Goal: Task Accomplishment & Management: Use online tool/utility

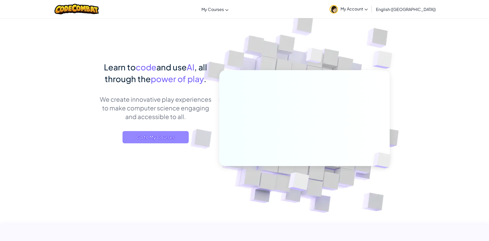
click at [144, 143] on span "Go to My Courses" at bounding box center [156, 137] width 66 height 12
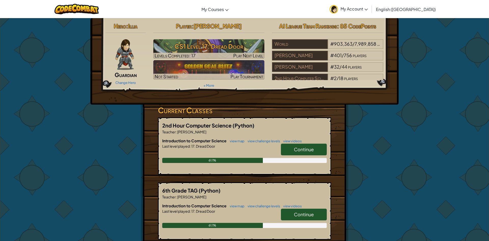
click at [311, 149] on span "Continue" at bounding box center [304, 149] width 20 height 6
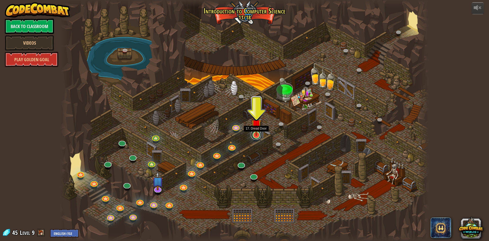
click at [254, 138] on link at bounding box center [256, 134] width 10 height 10
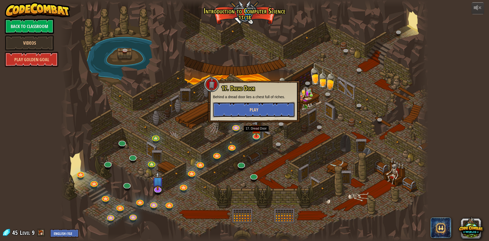
click at [278, 113] on button "Play" at bounding box center [254, 109] width 82 height 15
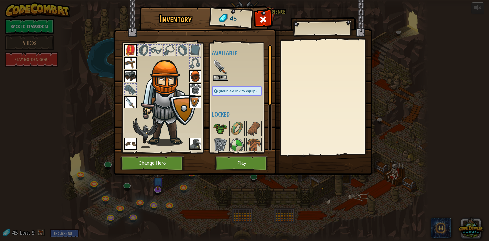
click at [222, 127] on img at bounding box center [220, 129] width 14 height 14
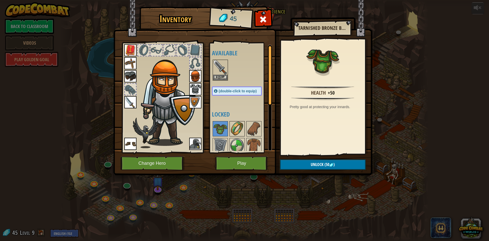
click at [239, 128] on img at bounding box center [237, 129] width 14 height 14
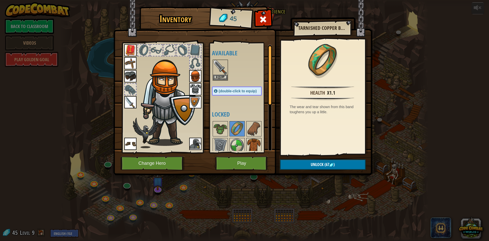
click at [255, 139] on img at bounding box center [254, 145] width 14 height 14
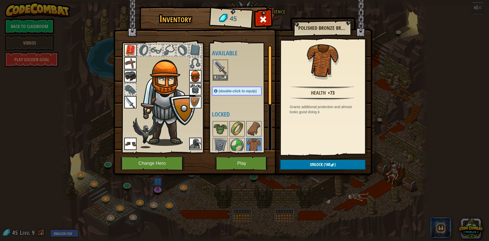
click at [236, 129] on img at bounding box center [237, 129] width 14 height 14
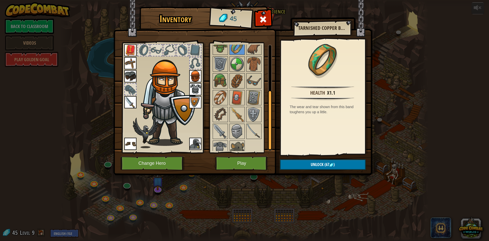
scroll to position [84, 0]
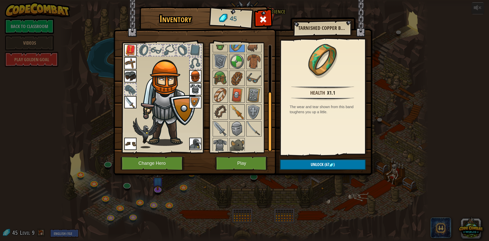
click at [241, 119] on div at bounding box center [237, 111] width 15 height 15
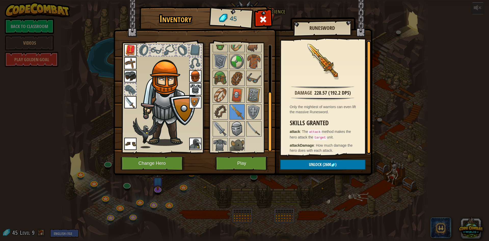
click at [239, 127] on img at bounding box center [237, 129] width 14 height 14
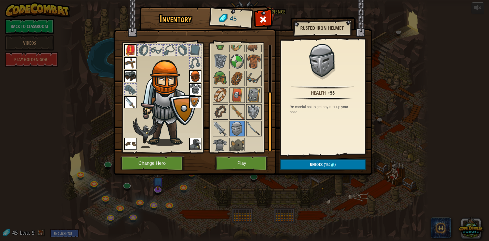
click at [194, 78] on img at bounding box center [195, 76] width 12 height 12
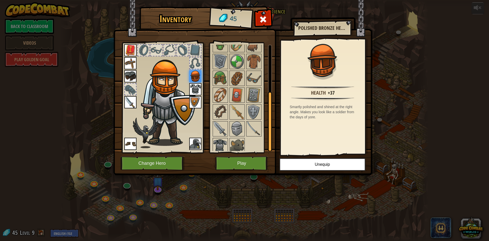
click at [215, 145] on img at bounding box center [220, 145] width 14 height 14
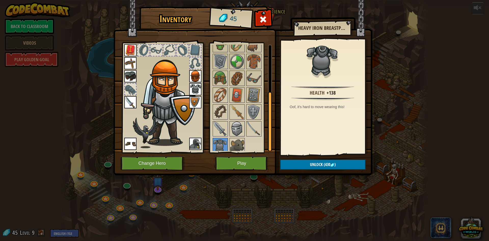
click at [238, 135] on img at bounding box center [237, 129] width 14 height 14
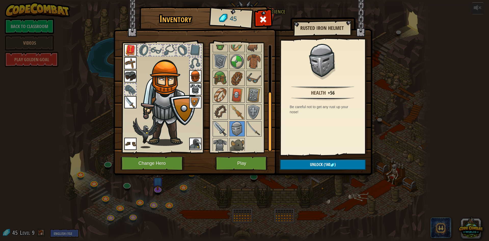
click at [221, 127] on img at bounding box center [220, 129] width 14 height 14
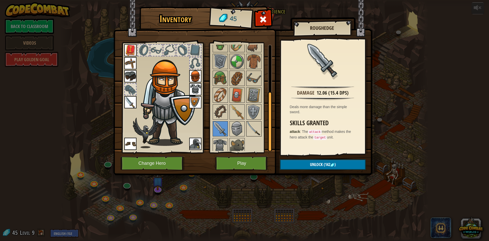
click at [251, 132] on img at bounding box center [254, 129] width 14 height 14
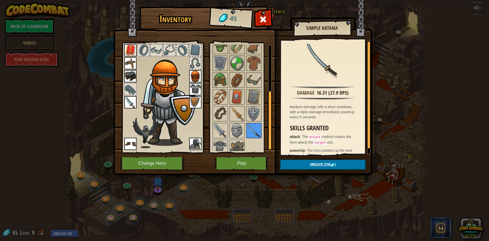
scroll to position [82, 0]
click at [236, 119] on img at bounding box center [237, 114] width 14 height 14
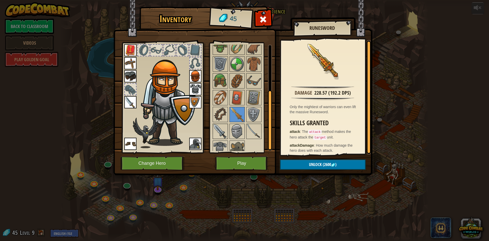
click at [227, 126] on img at bounding box center [220, 131] width 14 height 14
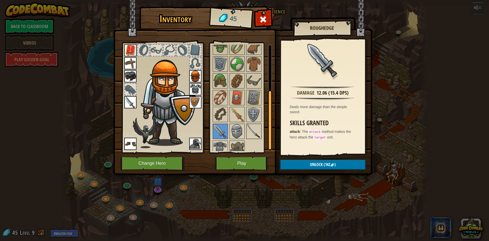
click at [247, 132] on img at bounding box center [254, 131] width 14 height 14
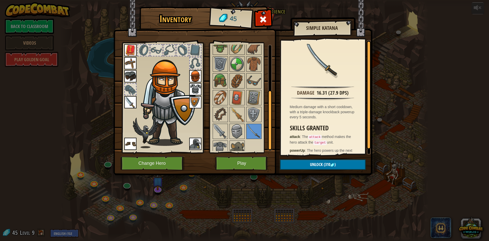
drag, startPoint x: 240, startPoint y: 110, endPoint x: 255, endPoint y: 140, distance: 33.3
click at [255, 140] on div "Available Equip Equip Equip Equip Equip Equip Equip Equip Equip Equip (double-c…" at bounding box center [242, 98] width 60 height 106
click at [255, 140] on div at bounding box center [242, 98] width 60 height 118
click at [226, 142] on img at bounding box center [220, 148] width 14 height 14
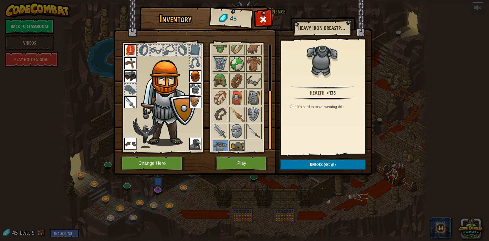
click at [238, 143] on img at bounding box center [237, 148] width 14 height 14
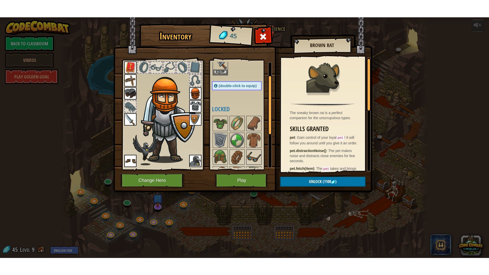
scroll to position [28, 0]
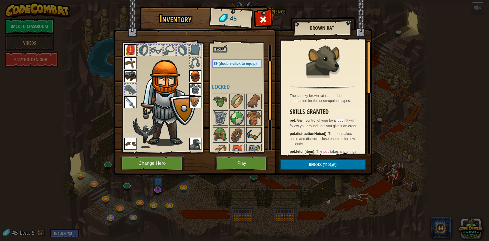
click at [248, 134] on img at bounding box center [254, 135] width 14 height 14
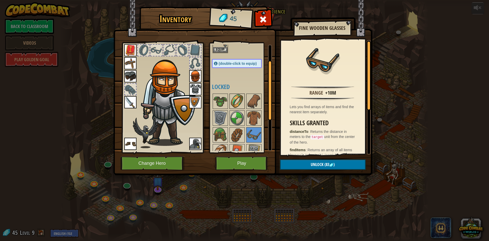
click at [234, 106] on img at bounding box center [237, 101] width 14 height 14
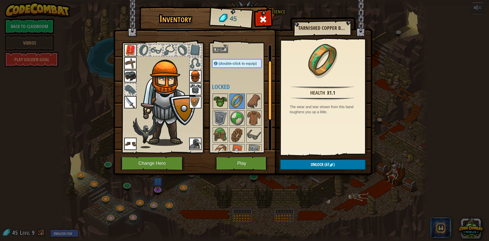
click at [214, 97] on img at bounding box center [220, 101] width 14 height 14
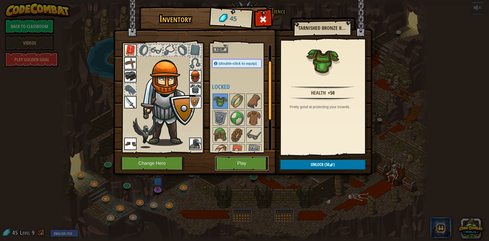
click at [258, 166] on button "Play" at bounding box center [241, 163] width 53 height 14
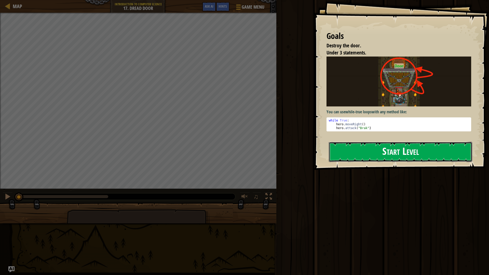
click at [378, 158] on button "Start Level" at bounding box center [400, 152] width 143 height 20
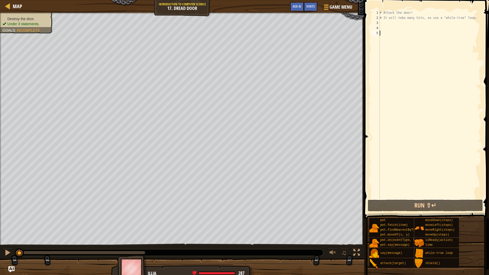
click at [401, 27] on div "# Attack the door! # It will take many hits, so use a "while-true" loop." at bounding box center [430, 109] width 103 height 199
click at [401, 24] on div "# Attack the door! # It will take many hits, so use a "while-true" loop." at bounding box center [430, 109] width 103 height 199
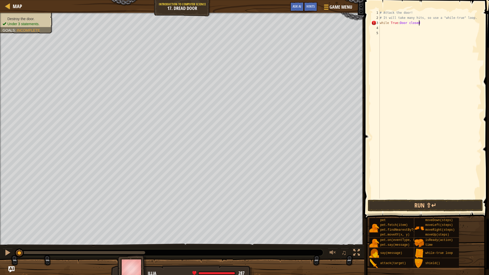
scroll to position [2, 5]
click at [410, 23] on div "# Attack the door! # It will take many hits, so use a "while-true" loop. while …" at bounding box center [430, 109] width 103 height 199
type textarea "while True:Doorclosed"
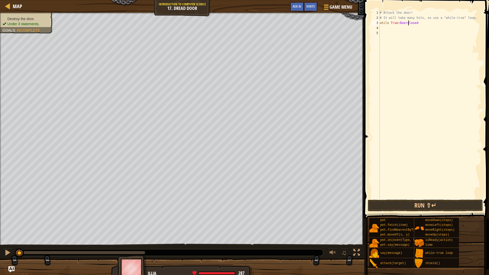
click at [400, 30] on div "# Attack the door! # It will take many hits, so use a "while-true" loop. while …" at bounding box center [430, 109] width 103 height 199
type textarea "A"
click at [433, 209] on button "Run ⇧↵" at bounding box center [425, 206] width 115 height 12
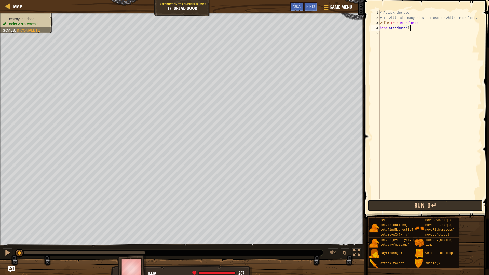
click at [433, 209] on button "Run ⇧↵" at bounding box center [425, 206] width 115 height 12
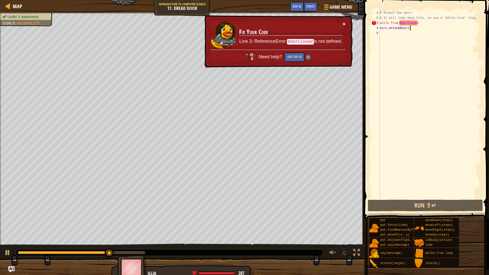
click at [345, 22] on button "×" at bounding box center [344, 23] width 3 height 5
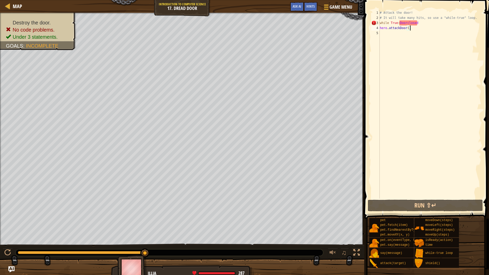
click at [405, 23] on div "# Attack the door! # It will take many hits, so use a "while-true" loop. while …" at bounding box center [430, 109] width 103 height 199
click at [406, 23] on div "# Attack the door! # It will take many hits, so use a "while-true" loop. while …" at bounding box center [430, 109] width 103 height 199
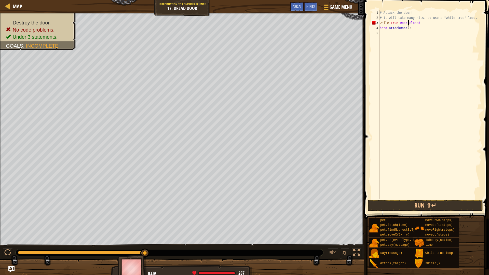
click at [411, 21] on div "# Attack the door! # It will take many hits, so use a "while-true" loop. while …" at bounding box center [430, 109] width 103 height 199
click at [431, 22] on div "# Attack the door! # It will take many hits, so use a "while-true" loop. while …" at bounding box center [430, 109] width 103 height 199
click at [400, 23] on div "# Attack the door! # It will take many hits, so use a "while-true" loop. while …" at bounding box center [430, 109] width 103 height 199
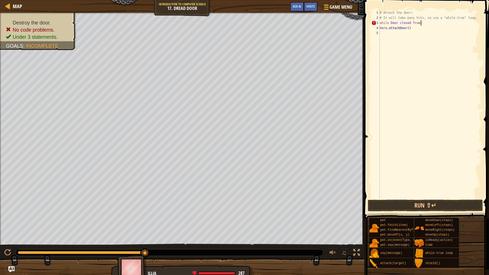
click at [400, 23] on div "# Attack the door! # It will take many hits, so use a "while-true" loop. while …" at bounding box center [430, 109] width 103 height 199
click at [397, 23] on div "# Attack the door! # It will take many hits, so use a "while-true" loop. while …" at bounding box center [430, 104] width 103 height 189
click at [400, 23] on div "# Attack the door! # It will take many hits, so use a "while-true" loop. while …" at bounding box center [430, 109] width 103 height 199
click at [398, 23] on div "# Attack the door! # It will take many hits, so use a "while-true" loop. while …" at bounding box center [430, 109] width 103 height 199
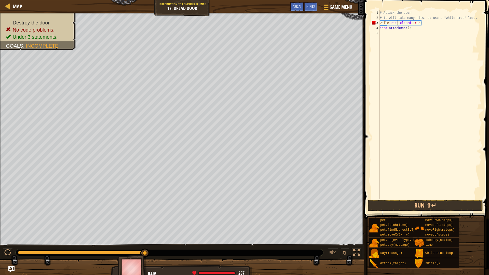
click at [399, 23] on div "# Attack the door! # It will take many hits, so use a "while-true" loop. while …" at bounding box center [430, 109] width 103 height 199
click at [406, 25] on div "# Attack the door! # It will take many hits, so use a "while-true" loop. while …" at bounding box center [430, 109] width 103 height 199
click at [411, 25] on div "# Attack the door! # It will take many hits, so use a "while-true" loop. while …" at bounding box center [430, 109] width 103 height 199
click at [407, 24] on div "# Attack the door! # It will take many hits, so use a "while-true" loop. while …" at bounding box center [430, 109] width 103 height 199
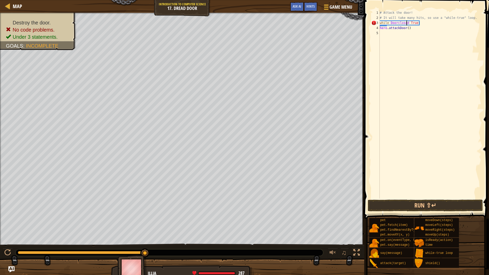
click at [405, 24] on div "# Attack the door! # It will take many hits, so use a "while-true" loop. while …" at bounding box center [430, 109] width 103 height 199
click at [408, 24] on div "# Attack the door! # It will take many hits, so use a "while-true" loop. while …" at bounding box center [430, 109] width 103 height 199
type textarea "while True:"
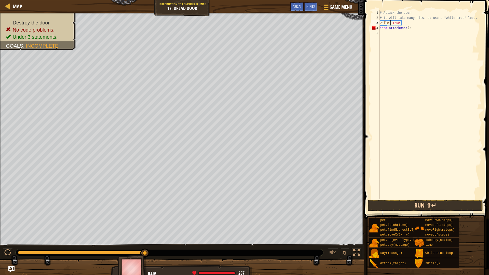
scroll to position [2, 3]
click at [400, 39] on div "# Attack the door! # It will take many hits, so use a "while-true" loop. while …" at bounding box center [430, 109] width 103 height 199
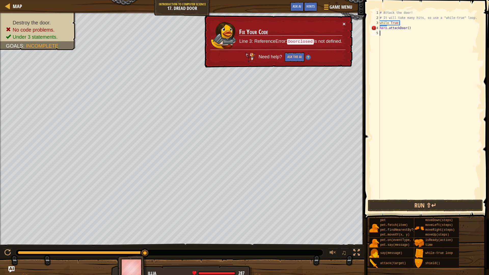
click at [344, 24] on button "×" at bounding box center [344, 23] width 3 height 5
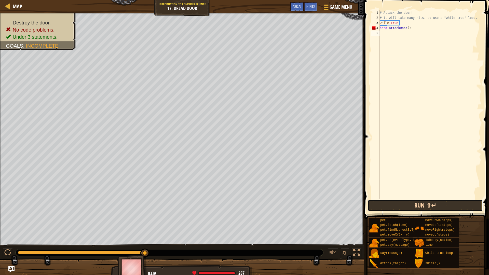
click at [382, 203] on button "Run ⇧↵" at bounding box center [425, 206] width 115 height 12
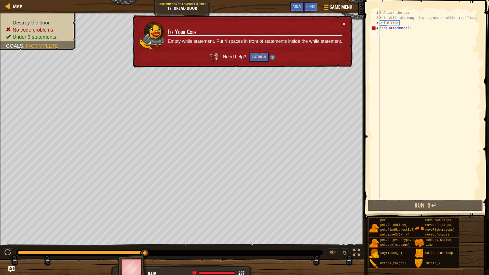
click at [346, 22] on div "× Fix Your Code Empty while statement. Put 4 spaces in front of statements insi…" at bounding box center [242, 41] width 221 height 52
click at [347, 26] on div "× Fix Your Code Empty while statement. Put 4 spaces in front of statements insi…" at bounding box center [242, 41] width 221 height 52
click at [344, 21] on button "×" at bounding box center [344, 23] width 3 height 5
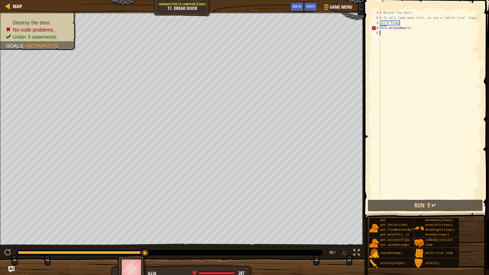
click at [407, 29] on div "# Attack the door! # It will take many hits, so use a "while-true" loop. while …" at bounding box center [430, 109] width 103 height 199
click at [401, 205] on button "Run ⇧↵" at bounding box center [425, 206] width 115 height 12
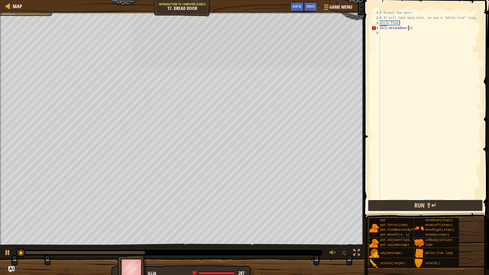
click at [438, 205] on button "Run ⇧↵" at bounding box center [425, 206] width 115 height 12
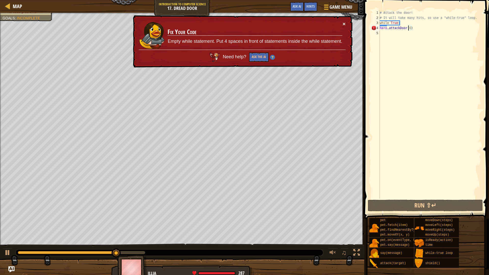
click at [345, 23] on button "×" at bounding box center [344, 24] width 3 height 5
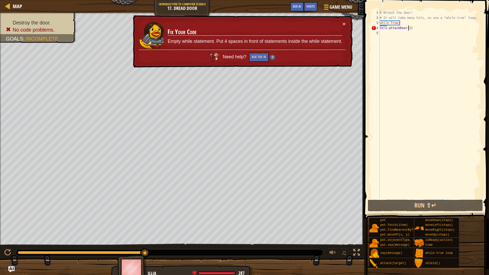
click at [380, 28] on div "# Attack the door! # It will take many hits, so use a "while-true" loop. while …" at bounding box center [430, 109] width 103 height 199
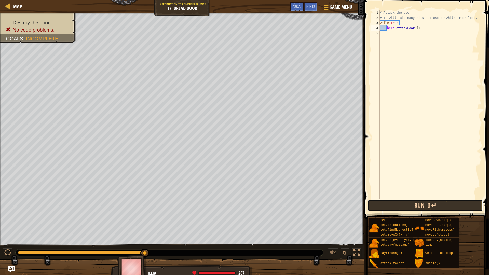
click at [426, 209] on button "Run ⇧↵" at bounding box center [425, 206] width 115 height 12
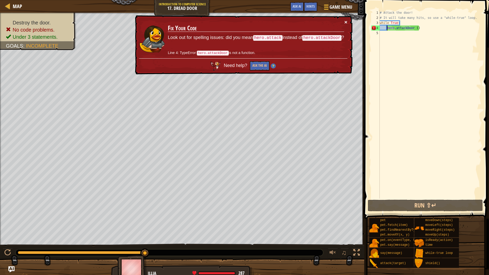
click at [347, 23] on button "×" at bounding box center [346, 23] width 3 height 5
click at [414, 28] on div "# Attack the door! # It will take many hits, so use a "while-true" loop. while …" at bounding box center [430, 109] width 103 height 199
click at [415, 28] on div "# Attack the door! # It will take many hits, so use a "while-true" loop. while …" at bounding box center [430, 109] width 103 height 199
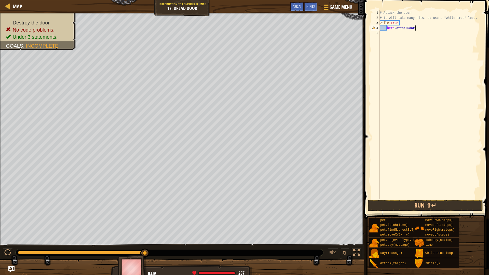
scroll to position [2, 5]
click at [429, 202] on button "Run ⇧↵" at bounding box center [425, 206] width 115 height 12
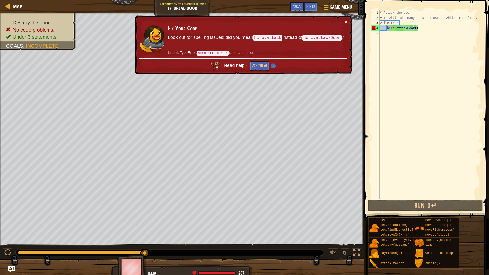
click at [346, 20] on button "×" at bounding box center [345, 22] width 3 height 5
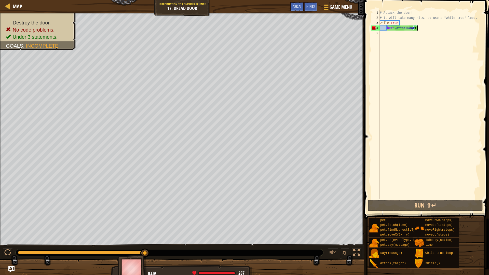
click at [413, 27] on div "# Attack the door! # It will take many hits, so use a "while-true" loop. while …" at bounding box center [430, 109] width 103 height 199
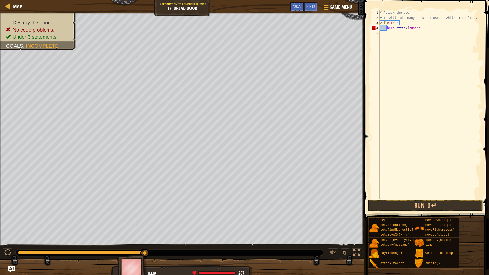
scroll to position [2, 6]
type textarea "hero.attack("Door")"
click at [385, 206] on button "Run ⇧↵" at bounding box center [425, 206] width 115 height 12
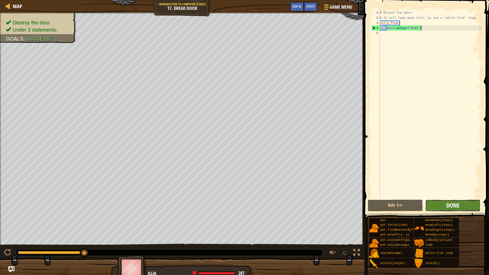
click at [456, 203] on span "Done" at bounding box center [452, 205] width 13 height 8
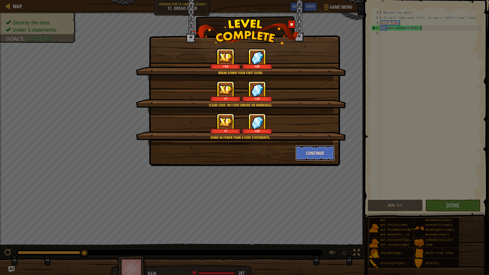
click at [312, 156] on button "Continue" at bounding box center [314, 152] width 39 height 15
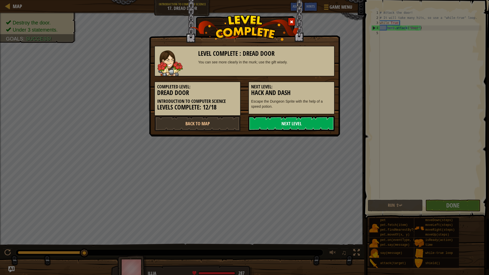
click at [276, 123] on link "Next Level" at bounding box center [291, 123] width 86 height 15
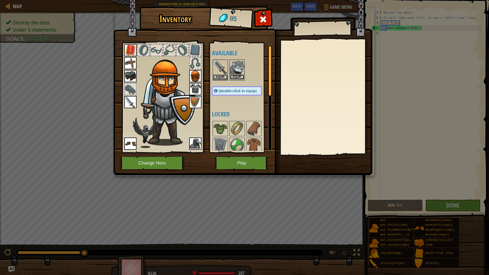
click at [239, 76] on button "Equip" at bounding box center [237, 76] width 14 height 5
click at [0, 0] on button "Equip" at bounding box center [0, 0] width 0 height 0
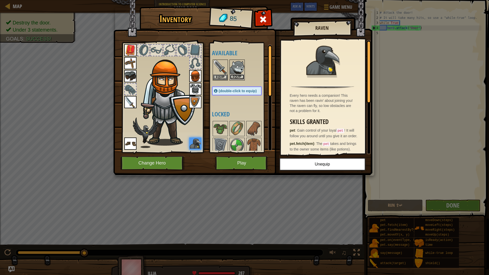
click at [239, 76] on button "Equip" at bounding box center [237, 76] width 14 height 5
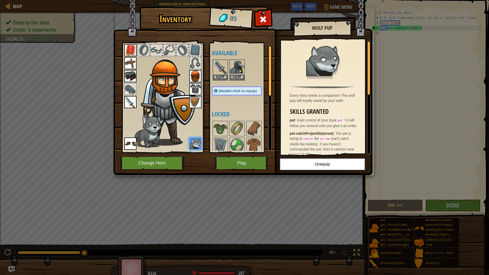
click at [243, 116] on h4 "Locked" at bounding box center [242, 114] width 60 height 7
click at [244, 130] on div at bounding box center [237, 128] width 15 height 15
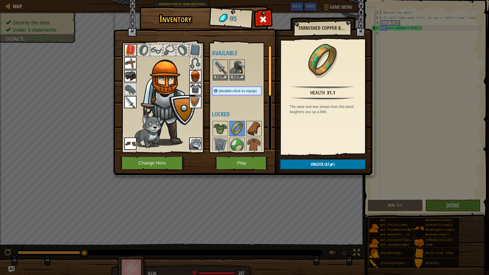
click at [249, 130] on img at bounding box center [254, 129] width 14 height 14
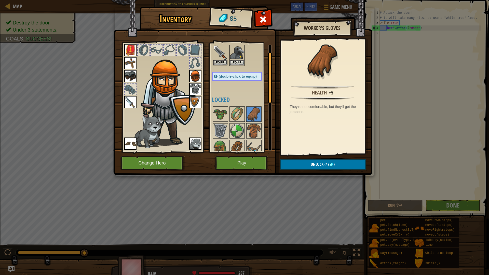
scroll to position [15, 0]
click at [227, 128] on div at bounding box center [220, 130] width 15 height 15
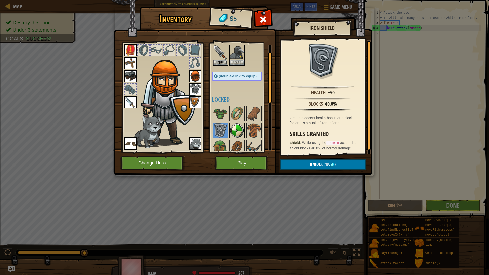
click at [239, 129] on img at bounding box center [237, 131] width 14 height 14
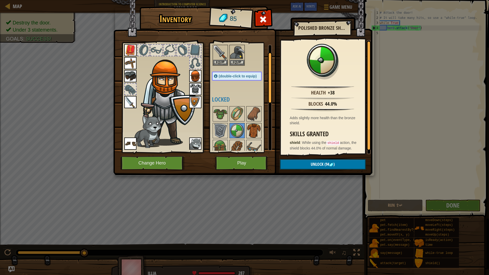
click at [251, 129] on img at bounding box center [254, 131] width 14 height 14
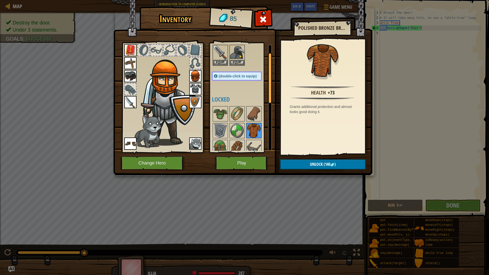
scroll to position [23, 0]
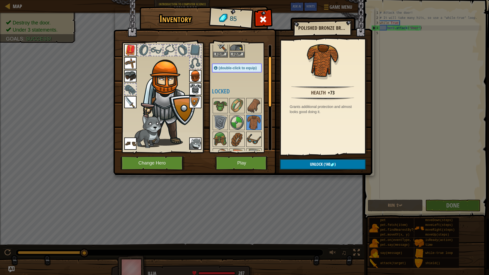
click at [257, 140] on img at bounding box center [254, 139] width 14 height 14
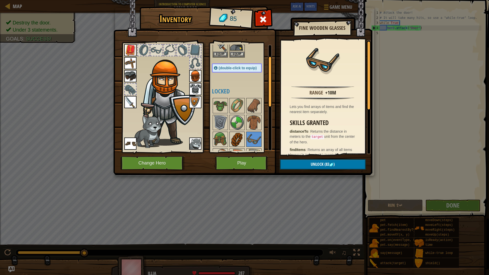
click at [234, 138] on img at bounding box center [237, 139] width 14 height 14
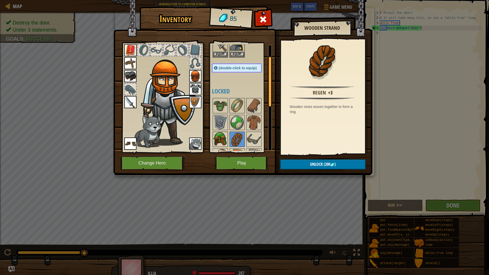
click at [224, 135] on img at bounding box center [220, 139] width 14 height 14
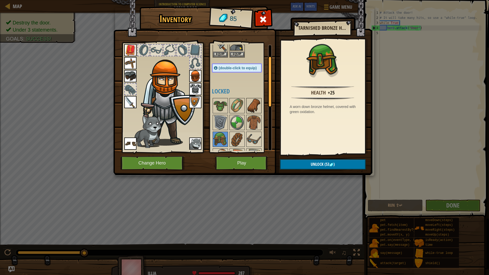
click at [257, 105] on img at bounding box center [254, 106] width 14 height 14
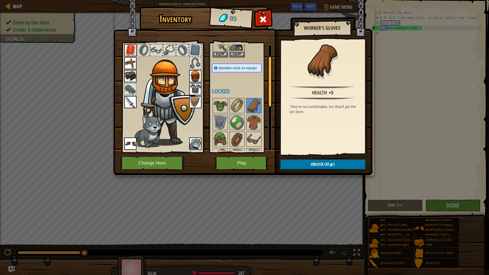
click at [133, 87] on div at bounding box center [130, 89] width 11 height 11
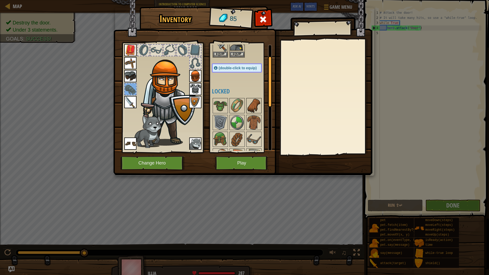
click at [256, 106] on img at bounding box center [254, 106] width 14 height 14
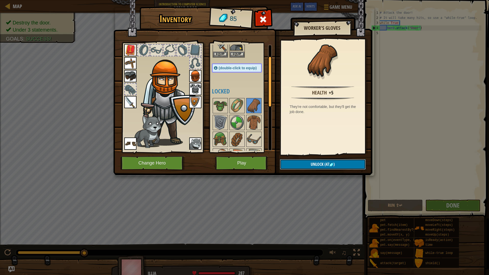
click at [310, 164] on button "Unlock (47 )" at bounding box center [323, 164] width 86 height 10
click at [292, 161] on button "Confirm" at bounding box center [323, 164] width 86 height 10
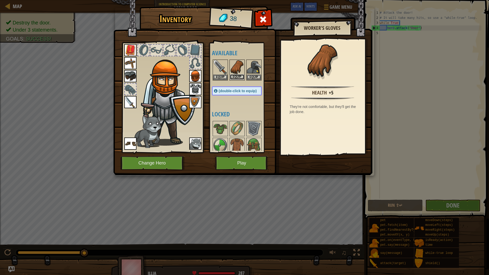
click at [234, 75] on button "Equip" at bounding box center [237, 76] width 14 height 5
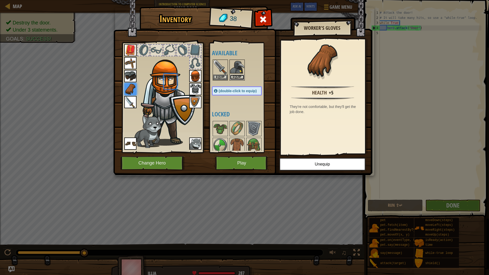
click at [234, 75] on button "Equip" at bounding box center [237, 77] width 14 height 5
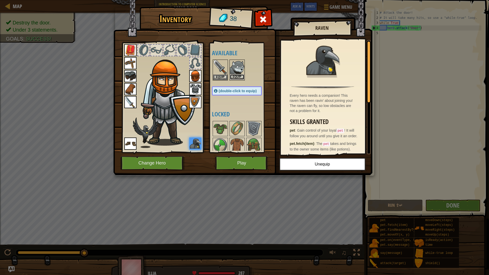
click at [241, 77] on button "Equip" at bounding box center [237, 76] width 14 height 5
click at [0, 0] on button "Equip" at bounding box center [0, 0] width 0 height 0
click at [241, 77] on button "Equip" at bounding box center [237, 76] width 14 height 5
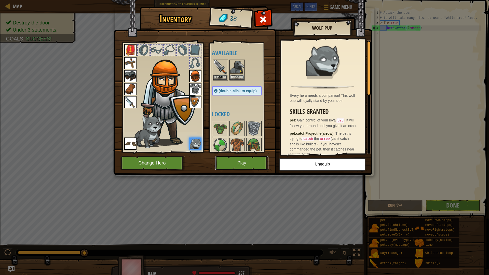
click at [245, 161] on button "Play" at bounding box center [241, 163] width 53 height 14
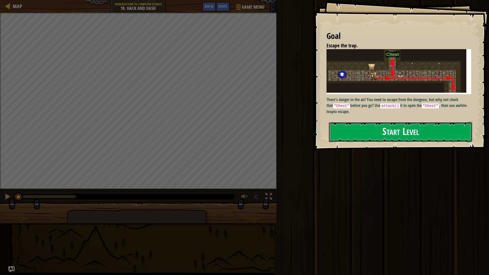
click at [408, 127] on button "Start Level" at bounding box center [400, 132] width 143 height 20
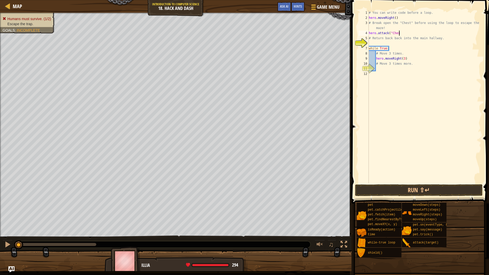
scroll to position [2, 4]
type textarea "hero.attack("Chest")"
click at [381, 42] on div "# You can write code before a loop. hero . moveRight ( ) # Break open the "Ches…" at bounding box center [425, 101] width 114 height 183
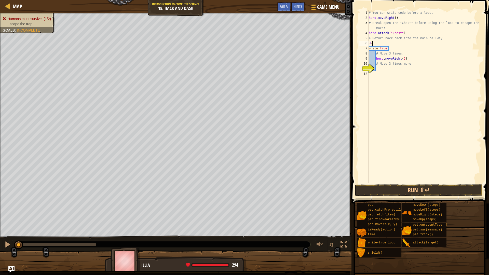
type textarea "H"
type textarea "hero.moveDown()"
click at [398, 71] on div "# You can write code before a loop. hero . moveRight ( ) # Break open the "Ches…" at bounding box center [425, 101] width 114 height 183
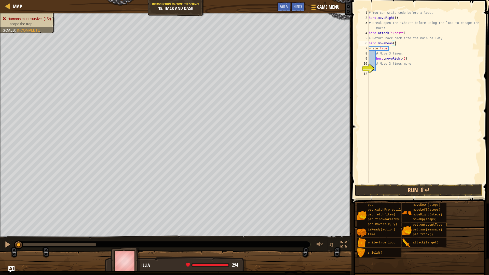
scroll to position [2, 1]
click at [387, 65] on div "# You can write code before a loop. hero . moveRight ( ) # Break open the "Ches…" at bounding box center [425, 101] width 114 height 183
type textarea "# Move 3 times more."
click at [390, 72] on div "# You can write code before a loop. hero . moveRight ( ) # Break open the "Ches…" at bounding box center [425, 101] width 114 height 183
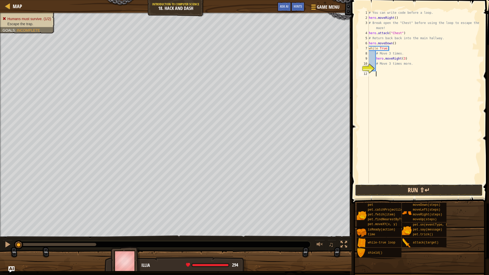
click at [422, 189] on button "Run ⇧↵" at bounding box center [419, 190] width 128 height 12
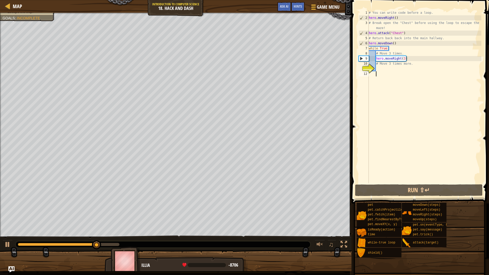
click at [390, 68] on div "# You can write code before a loop. hero . moveRight ( ) # Break open the "Ches…" at bounding box center [425, 101] width 114 height 183
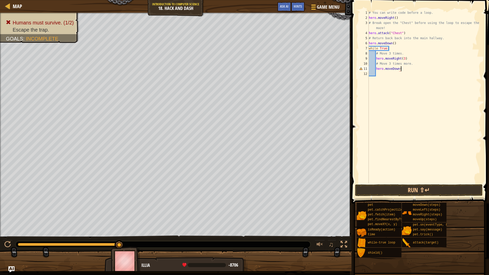
scroll to position [2, 5]
type textarea "hero.moveDown(3)"
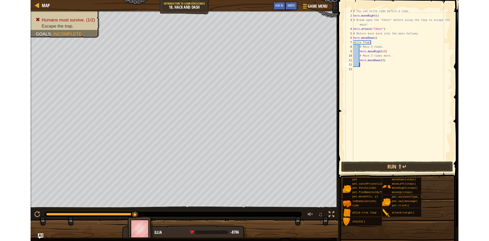
scroll to position [2, 1]
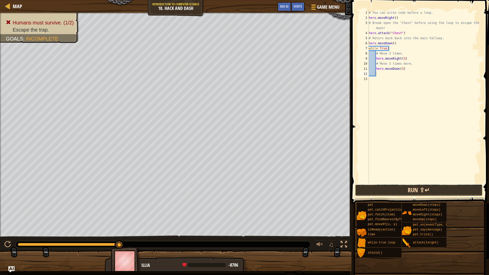
drag, startPoint x: 448, startPoint y: 193, endPoint x: 446, endPoint y: 189, distance: 4.9
click at [446, 189] on button "Run ⇧↵" at bounding box center [419, 190] width 128 height 12
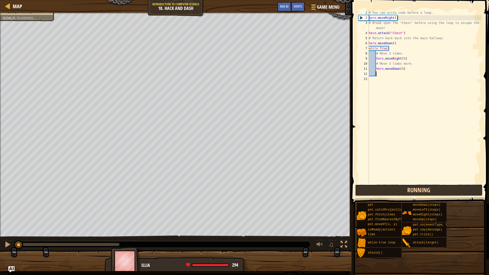
click at [446, 189] on button "Running" at bounding box center [419, 190] width 128 height 12
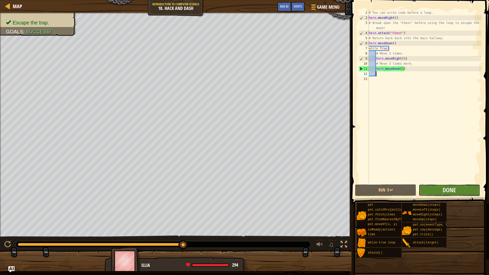
click at [459, 189] on button "Done" at bounding box center [449, 190] width 61 height 12
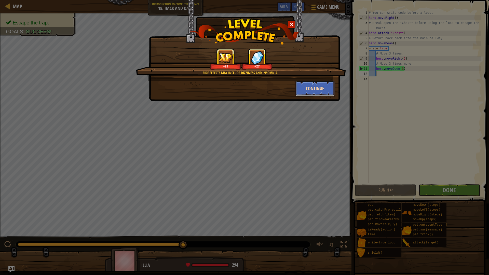
click at [308, 92] on button "Continue" at bounding box center [314, 88] width 39 height 15
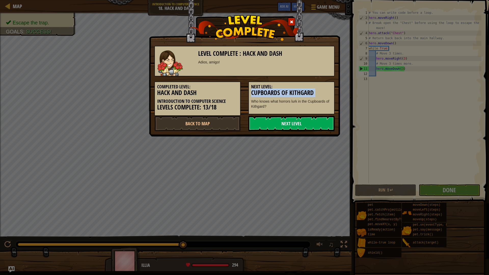
click at [316, 128] on link "Next Level" at bounding box center [291, 123] width 86 height 15
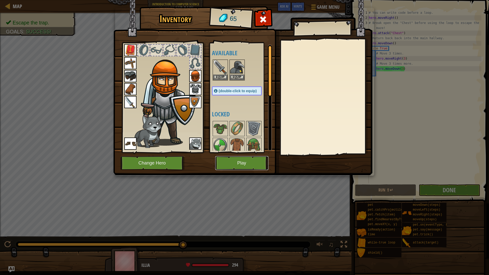
click at [252, 161] on button "Play" at bounding box center [241, 163] width 53 height 14
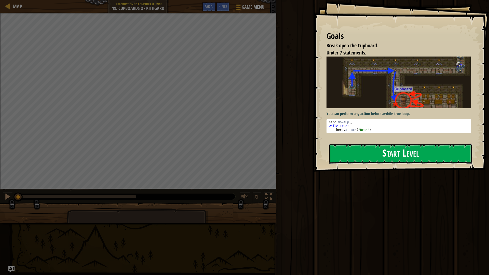
click at [403, 150] on button "Start Level" at bounding box center [400, 154] width 143 height 20
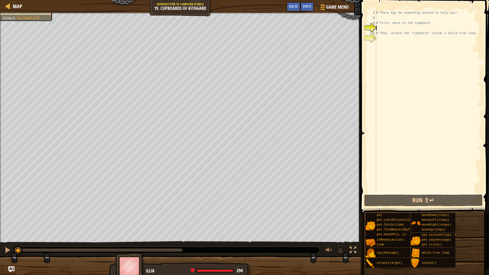
drag, startPoint x: 185, startPoint y: 251, endPoint x: 0, endPoint y: 238, distance: 185.8
click at [0, 238] on div "Break open the Cupboard. Your hero must survive. Under 7 statements. Goals : In…" at bounding box center [244, 145] width 489 height 264
click at [0, 238] on div at bounding box center [0, 131] width 1 height 237
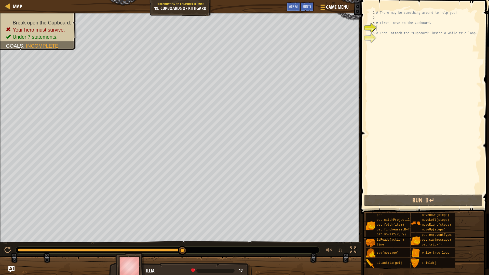
drag, startPoint x: 21, startPoint y: 250, endPoint x: 233, endPoint y: 259, distance: 211.3
click at [297, 240] on div "Break open the Cupboard. Your hero must survive. Under 7 statements. Goals : In…" at bounding box center [244, 145] width 489 height 264
click at [35, 240] on div at bounding box center [100, 250] width 165 height 3
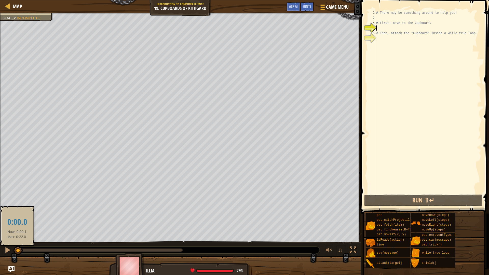
drag, startPoint x: 35, startPoint y: 249, endPoint x: 24, endPoint y: 248, distance: 11.7
drag, startPoint x: 83, startPoint y: 244, endPoint x: 101, endPoint y: 243, distance: 18.1
click at [101, 240] on div "♫" at bounding box center [180, 248] width 361 height 15
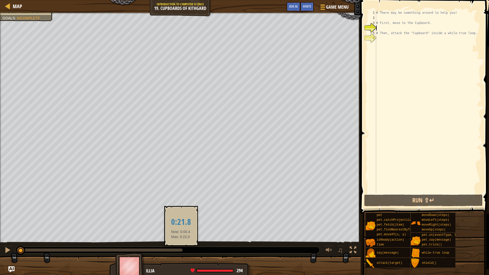
click at [181, 240] on div at bounding box center [100, 250] width 165 height 3
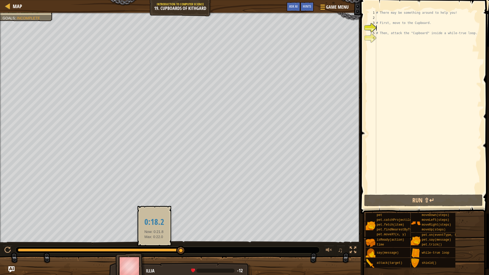
click at [154, 240] on div at bounding box center [99, 250] width 163 height 3
click at [159, 240] on div at bounding box center [100, 250] width 165 height 3
drag, startPoint x: 160, startPoint y: 249, endPoint x: 163, endPoint y: 250, distance: 2.6
click at [163, 240] on div at bounding box center [159, 249] width 9 height 9
click at [145, 240] on div at bounding box center [90, 250] width 145 height 3
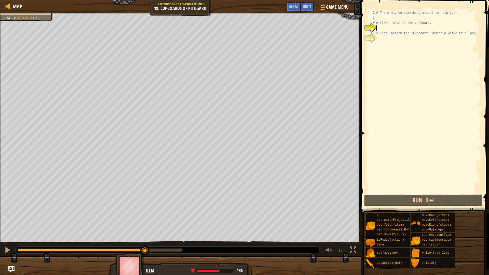
click at [102, 240] on div at bounding box center [168, 250] width 304 height 7
click at [101, 240] on div at bounding box center [81, 250] width 127 height 3
click at [140, 240] on div at bounding box center [144, 250] width 9 height 9
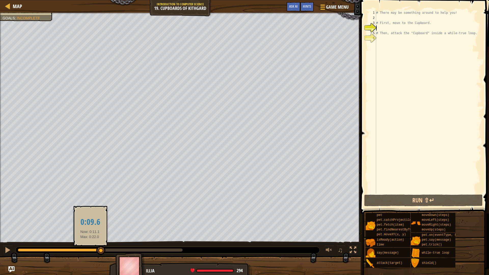
click at [88, 240] on div at bounding box center [59, 250] width 83 height 3
click at [102, 240] on div at bounding box center [168, 250] width 304 height 7
click at [100, 240] on div at bounding box center [100, 250] width 165 height 3
click at [92, 240] on div at bounding box center [87, 250] width 9 height 9
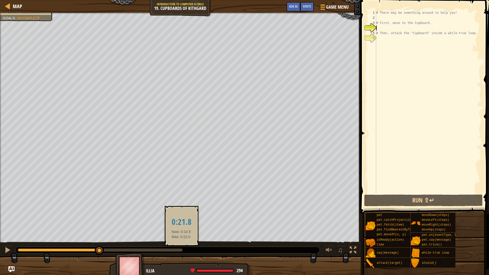
click at [181, 240] on div at bounding box center [100, 250] width 165 height 3
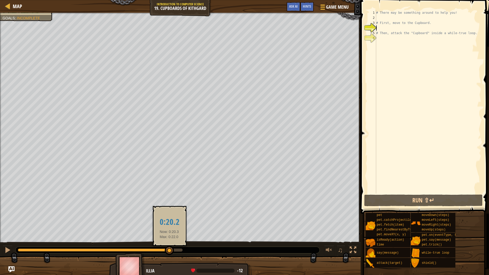
click at [169, 240] on div at bounding box center [94, 250] width 152 height 3
click at [164, 240] on div at bounding box center [94, 250] width 152 height 3
click at [165, 240] on div at bounding box center [169, 250] width 9 height 9
click at [168, 240] on div at bounding box center [163, 250] width 9 height 9
click at [172, 240] on div at bounding box center [100, 250] width 165 height 3
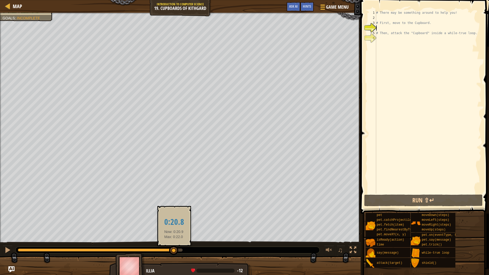
drag, startPoint x: 172, startPoint y: 249, endPoint x: 178, endPoint y: 253, distance: 7.0
click at [177, 240] on div at bounding box center [173, 250] width 9 height 9
drag, startPoint x: 178, startPoint y: 253, endPoint x: 169, endPoint y: 257, distance: 9.5
click at [171, 240] on div "♫" at bounding box center [180, 248] width 361 height 15
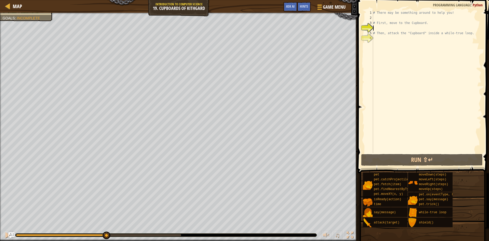
drag, startPoint x: 170, startPoint y: 236, endPoint x: 79, endPoint y: 226, distance: 91.5
click at [86, 226] on div "♫" at bounding box center [179, 233] width 358 height 15
drag, startPoint x: 79, startPoint y: 226, endPoint x: 79, endPoint y: 236, distance: 9.7
click at [79, 236] on div "♫" at bounding box center [179, 233] width 358 height 15
click at [79, 236] on div at bounding box center [166, 234] width 301 height 3
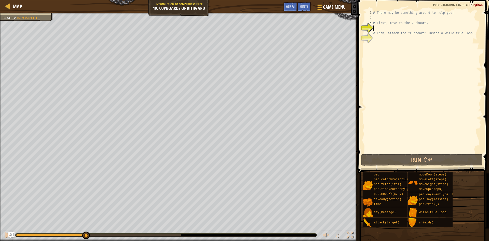
click at [79, 236] on div at bounding box center [166, 234] width 301 height 3
drag, startPoint x: 79, startPoint y: 236, endPoint x: 25, endPoint y: 232, distance: 54.1
click at [25, 232] on div "♫" at bounding box center [179, 233] width 358 height 15
click at [17, 234] on div at bounding box center [51, 235] width 70 height 2
click at [82, 234] on div at bounding box center [86, 235] width 8 height 8
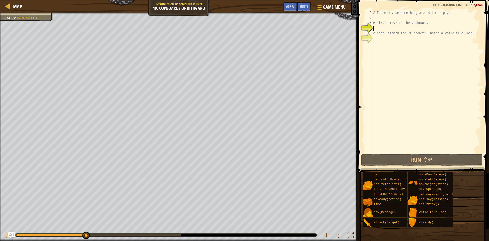
click at [82, 234] on div at bounding box center [86, 235] width 8 height 8
click at [17, 234] on div at bounding box center [17, 234] width 8 height 8
drag, startPoint x: 18, startPoint y: 236, endPoint x: 3, endPoint y: 236, distance: 14.8
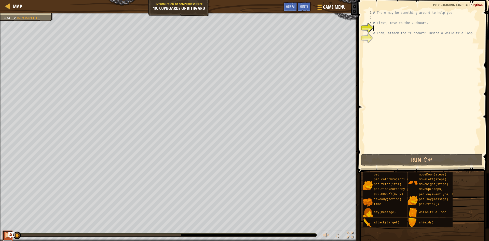
click at [3, 236] on button at bounding box center [8, 235] width 10 height 10
click at [15, 236] on div "♫" at bounding box center [179, 233] width 358 height 15
drag, startPoint x: 15, startPoint y: 236, endPoint x: 0, endPoint y: 236, distance: 14.8
click at [382, 17] on div "# There may be something around to help you! # First, move to the Cupboard. # T…" at bounding box center [426, 86] width 109 height 153
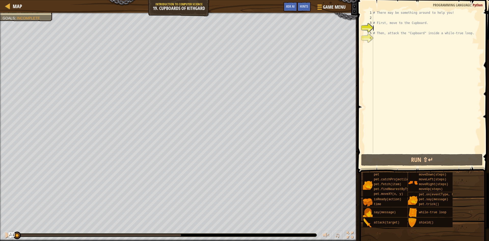
click at [382, 17] on div "# There may be something around to help you! # First, move to the Cupboard. # T…" at bounding box center [426, 86] width 109 height 153
type textarea "# First, move to the Cupboard."
click at [380, 29] on div "# There may be something around to help you! # First, move to the Cupboard. # T…" at bounding box center [426, 86] width 109 height 153
click at [378, 22] on div "# There may be something around to help you! # First, move to the Cupboard. # T…" at bounding box center [426, 86] width 109 height 153
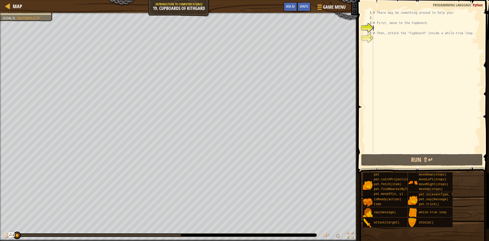
type textarea "# First, move to the Cupboard."
click at [378, 22] on div "# There may be something around to help you! # First, move to the Cupboard. # T…" at bounding box center [426, 86] width 109 height 153
click at [378, 20] on div "# There may be something around to help you! # First, move to the Cupboard. # T…" at bounding box center [426, 81] width 109 height 143
click at [378, 17] on div "# There may be something around to help you! # First, move to the Cupboard. # T…" at bounding box center [426, 86] width 109 height 153
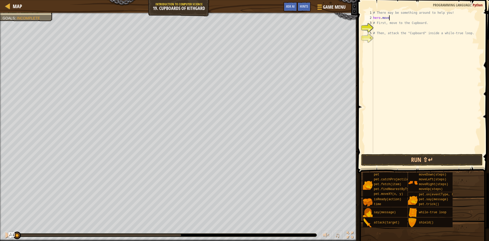
scroll to position [2, 2]
type textarea "hero.moveUp()"
click at [411, 28] on div "# There may be something around to help you! hero . moveUp ( ) # First, move to…" at bounding box center [426, 86] width 109 height 153
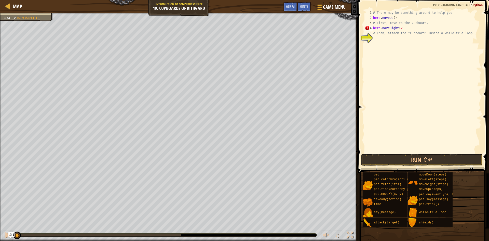
type textarea "hero.moveRight(2)"
click at [396, 41] on div "# There may be something around to help you! hero . moveUp ( ) # First, move to…" at bounding box center [426, 86] width 109 height 153
type textarea "H"
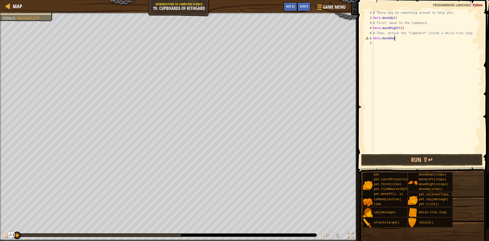
scroll to position [2, 3]
click at [396, 39] on div "# There may be something around to help you! hero . moveUp ( ) # First, move to…" at bounding box center [426, 86] width 109 height 153
type textarea "hero.moveDown()"
click at [386, 43] on div "# There may be something around to help you! hero . moveUp ( ) # First, move to…" at bounding box center [426, 86] width 109 height 153
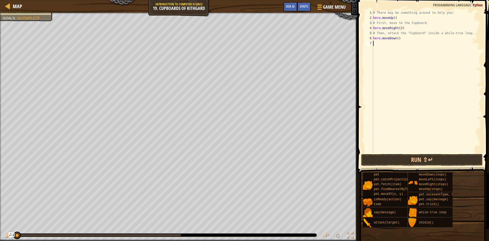
scroll to position [2, 0]
click at [19, 16] on ul "Break open the Cupboard. Your hero must survive. Under 7 statements." at bounding box center [27, 23] width 48 height 15
click at [19, 17] on span "Break open the Cupboard." at bounding box center [28, 19] width 42 height 4
click at [385, 43] on div "# There may be something around to help you! hero . moveUp ( ) # First, move to…" at bounding box center [426, 86] width 109 height 153
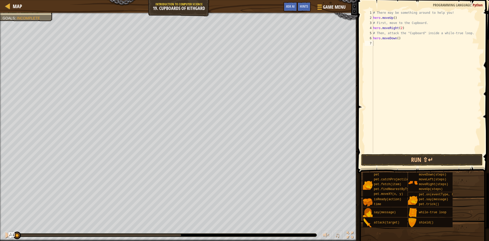
click at [385, 43] on div "# There may be something around to help you! hero . moveUp ( ) # First, move to…" at bounding box center [426, 86] width 109 height 153
type textarea "while True:"
click at [388, 51] on div "# There may be something around to help you! hero . moveUp ( ) # First, move to…" at bounding box center [426, 86] width 109 height 153
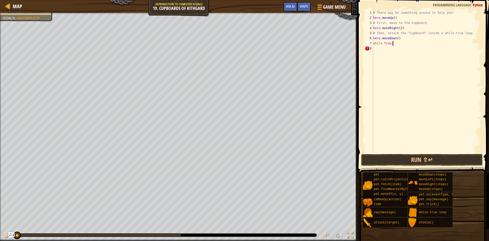
click at [388, 51] on div "# There may be something around to help you! hero . moveUp ( ) # First, move to…" at bounding box center [426, 86] width 109 height 153
type textarea "hero.attack("Cupboard")"
click at [432, 158] on button "Run ⇧↵" at bounding box center [422, 160] width 122 height 12
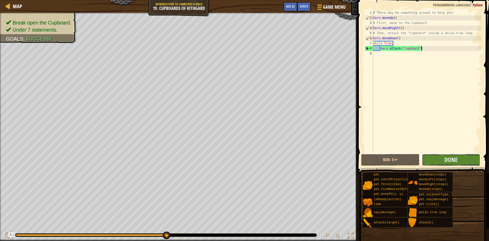
click at [443, 156] on button "Done" at bounding box center [451, 160] width 58 height 12
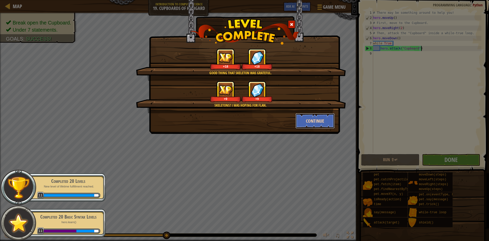
click at [315, 122] on button "Continue" at bounding box center [314, 120] width 39 height 15
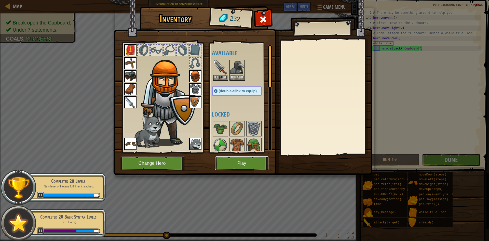
click at [257, 163] on button "Play" at bounding box center [241, 163] width 53 height 14
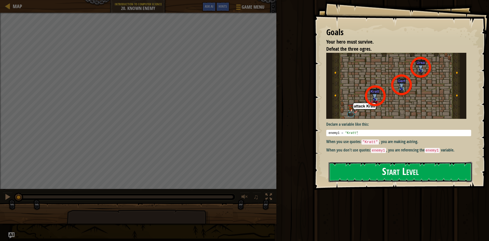
click at [369, 178] on button "Start Level" at bounding box center [401, 172] width 144 height 20
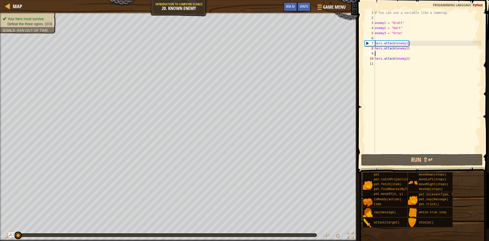
click at [394, 53] on div "# You can use a variable like a nametag. enemy1 = "[PERSON_NAME]" enemy2 = "[PE…" at bounding box center [427, 86] width 107 height 153
click at [379, 62] on div "# You can use a variable like a nametag. enemy1 = "[PERSON_NAME]" enemy2 = "[PE…" at bounding box center [427, 86] width 107 height 153
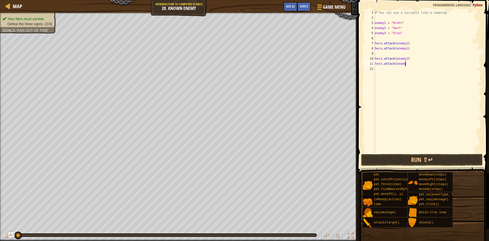
scroll to position [2, 4]
type textarea "hero.attack(enemy2)"
click at [388, 69] on div "# You can use a variable like a nametag. enemy1 = "[PERSON_NAME]" enemy2 = "[PE…" at bounding box center [427, 86] width 107 height 153
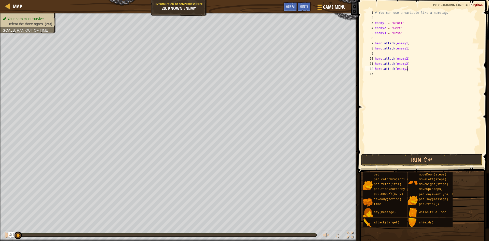
type textarea "hero.attack(enemy3)"
click at [379, 73] on div "# You can use a variable like a nametag. enemy1 = "[PERSON_NAME]" enemy2 = "[PE…" at bounding box center [427, 86] width 107 height 153
type textarea "hero.attack(enemy3)"
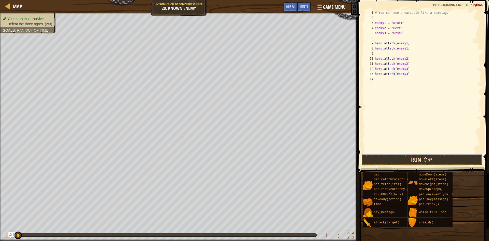
click at [440, 155] on button "Run ⇧↵" at bounding box center [422, 160] width 122 height 12
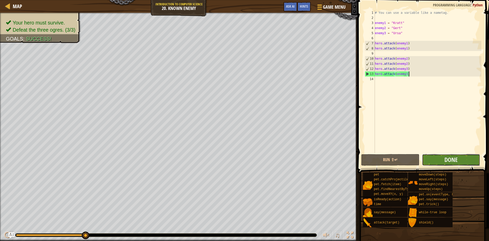
click at [459, 160] on button "Done" at bounding box center [451, 160] width 58 height 12
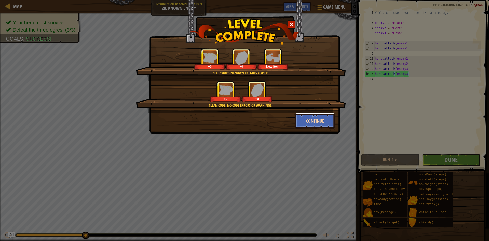
click at [319, 125] on button "Continue" at bounding box center [314, 120] width 39 height 15
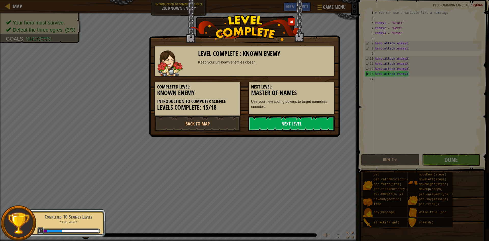
click at [306, 126] on link "Next Level" at bounding box center [291, 123] width 86 height 15
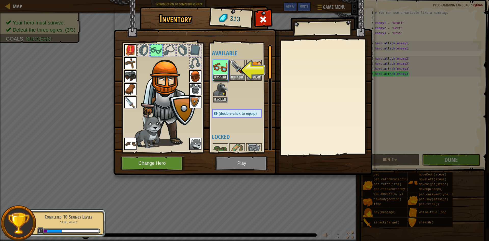
click at [223, 77] on button "Equip" at bounding box center [220, 76] width 14 height 5
click at [223, 1] on body "Map Introduction to Computer Science 20. Known Enemy Game Menu Done Hints Ask A…" at bounding box center [244, 0] width 489 height 1
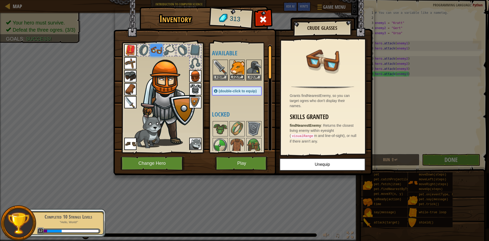
click at [241, 77] on button "Equip" at bounding box center [237, 76] width 14 height 5
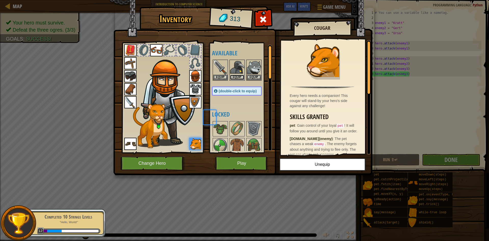
click at [241, 77] on button "Equip" at bounding box center [237, 77] width 14 height 5
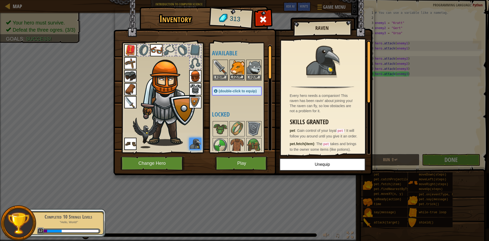
click at [241, 77] on button "Equip" at bounding box center [237, 76] width 14 height 5
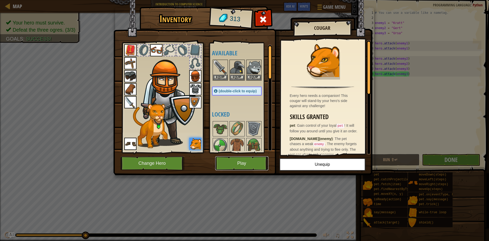
click at [248, 159] on button "Play" at bounding box center [241, 163] width 53 height 14
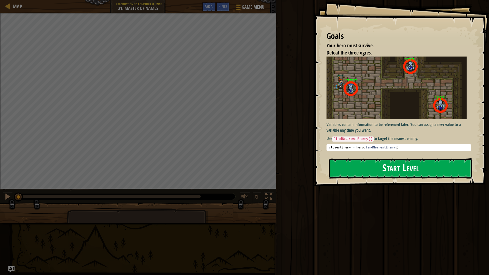
click at [389, 171] on button "Start Level" at bounding box center [400, 168] width 143 height 20
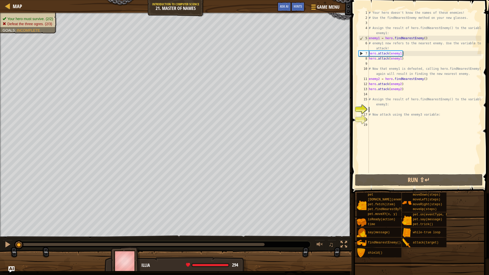
click at [264, 240] on div at bounding box center [163, 244] width 295 height 7
click at [263, 240] on div at bounding box center [141, 244] width 247 height 3
click at [23, 240] on div at bounding box center [18, 244] width 9 height 9
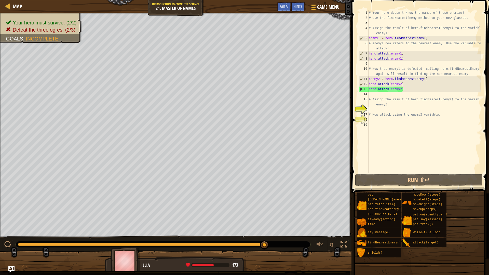
drag, startPoint x: 90, startPoint y: 248, endPoint x: 29, endPoint y: 246, distance: 61.2
click at [29, 240] on div at bounding box center [163, 244] width 295 height 7
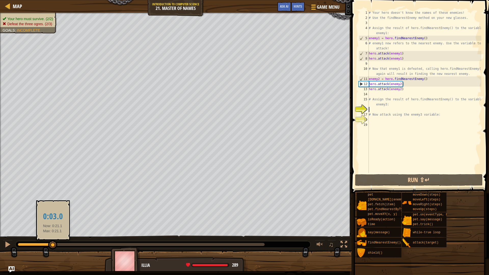
drag, startPoint x: 53, startPoint y: 245, endPoint x: 47, endPoint y: 245, distance: 6.2
click at [50, 240] on div at bounding box center [35, 244] width 35 height 3
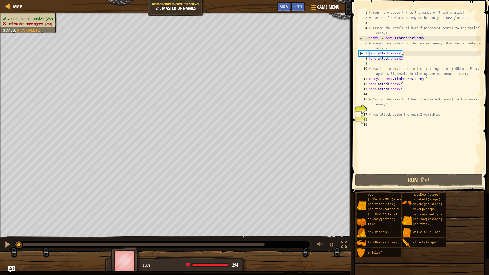
drag, startPoint x: 42, startPoint y: 244, endPoint x: 0, endPoint y: 245, distance: 41.8
click at [0, 240] on div "♫" at bounding box center [176, 243] width 352 height 15
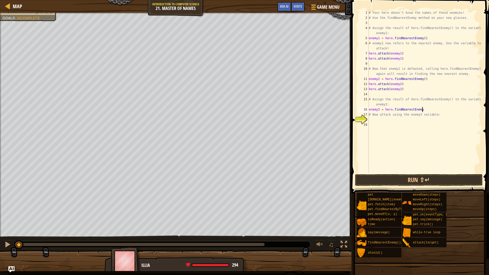
scroll to position [2, 7]
type textarea "enemy3 = hero.findNearestEnemy()"
type textarea "A"
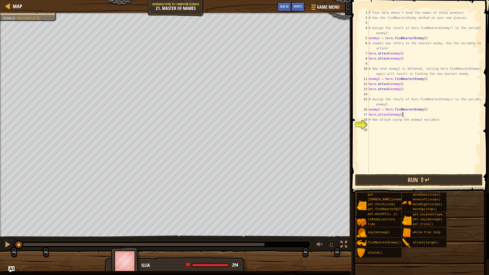
click at [377, 115] on div "# Your hero doesn't know the names of these enemies! # Use the findNearestEnemy…" at bounding box center [425, 96] width 114 height 173
click at [418, 177] on button "Run ⇧↵" at bounding box center [419, 180] width 128 height 12
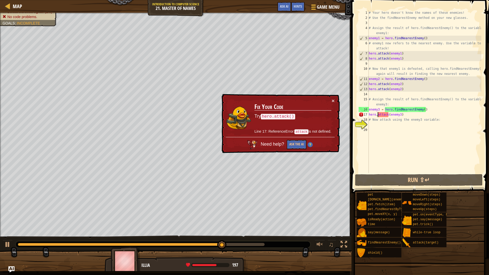
click at [335, 97] on div "× Fix Your Code Try hero.attack() Line 17: ReferenceError: attack is not define…" at bounding box center [280, 123] width 119 height 59
click at [336, 99] on div "× Fix Your Code Try hero.attack() Line 17: ReferenceError: attack is not define…" at bounding box center [280, 123] width 119 height 59
click at [335, 99] on div "× Fix Your Code Try hero.attack() Line 17: ReferenceError: attack is not define…" at bounding box center [280, 123] width 119 height 59
click at [334, 99] on button "×" at bounding box center [333, 100] width 3 height 5
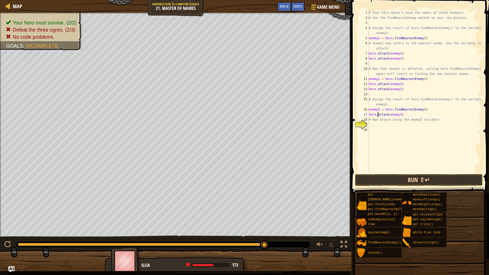
type textarea "hero.attack(enemy3)"
click at [392, 181] on button "Run ⇧↵" at bounding box center [419, 180] width 128 height 12
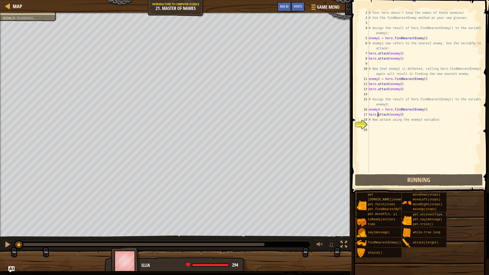
click at [390, 159] on div "# Your hero doesn't know the names of these enemies! # Use the findNearestEnemy…" at bounding box center [425, 96] width 114 height 173
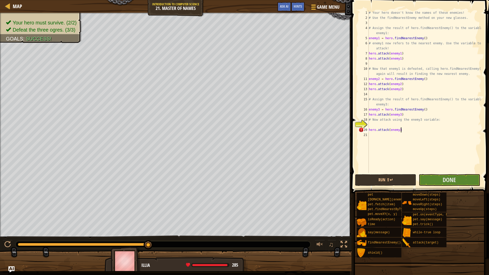
scroll to position [2, 5]
drag, startPoint x: 403, startPoint y: 130, endPoint x: 389, endPoint y: 130, distance: 14.3
click at [390, 130] on div "# Your hero doesn't know the names of these enemies! # Use the findNearestEnemy…" at bounding box center [425, 96] width 114 height 173
click at [359, 127] on div "19" at bounding box center [364, 124] width 10 height 5
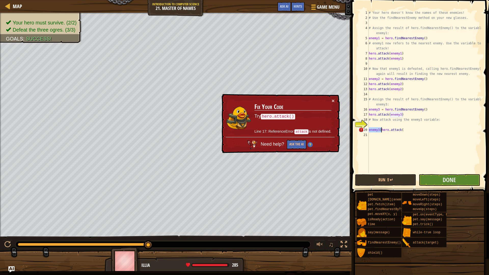
drag, startPoint x: 369, startPoint y: 129, endPoint x: 381, endPoint y: 129, distance: 11.2
click at [381, 129] on div "# Your hero doesn't know the names of these enemies! # Use the findNearestEnemy…" at bounding box center [425, 96] width 114 height 173
click at [381, 129] on div "# Your hero doesn't know the names of these enemies! # Use the findNearestEnemy…" at bounding box center [425, 91] width 114 height 163
drag, startPoint x: 375, startPoint y: 133, endPoint x: 415, endPoint y: 129, distance: 40.4
click at [415, 129] on div "# Your hero doesn't know the names of these enemies! # Use the findNearestEnemy…" at bounding box center [425, 96] width 114 height 173
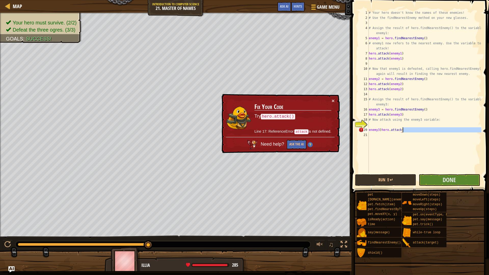
click at [415, 129] on div "# Your hero doesn't know the names of these enemies! # Use the findNearestEnemy…" at bounding box center [425, 91] width 114 height 163
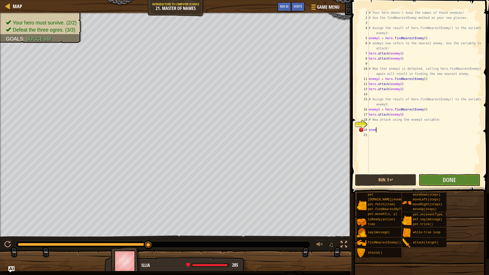
scroll to position [2, 0]
type textarea "e"
type textarea "hero.attack(enemy3)"
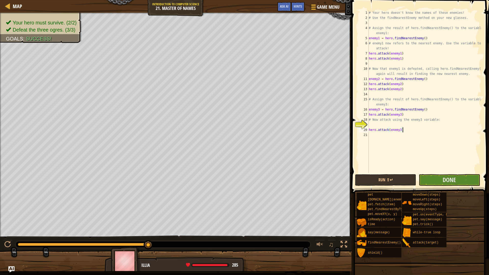
click at [375, 123] on div "# Your hero doesn't know the names of these enemies! # Use the findNearestEnemy…" at bounding box center [425, 96] width 114 height 173
type textarea "hero.attack(enemy3)"
click at [449, 180] on span "Done" at bounding box center [449, 180] width 13 height 8
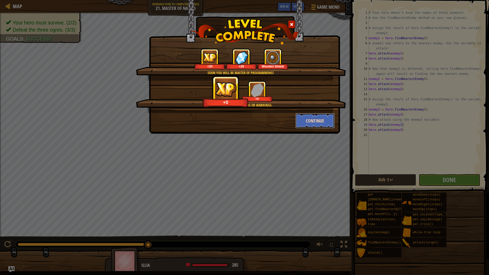
click at [310, 126] on button "Continue" at bounding box center [314, 120] width 39 height 15
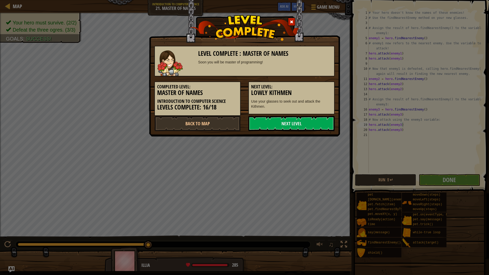
click at [310, 126] on link "Next Level" at bounding box center [291, 123] width 86 height 15
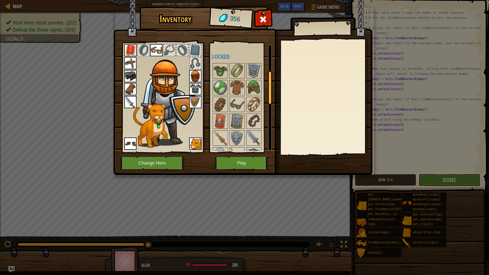
scroll to position [86, 0]
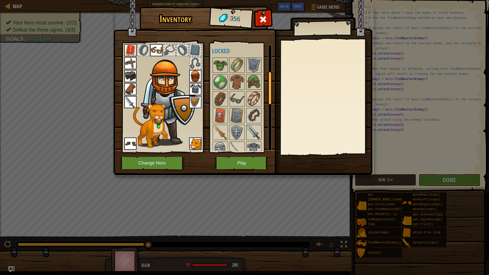
click at [252, 129] on img at bounding box center [254, 132] width 14 height 14
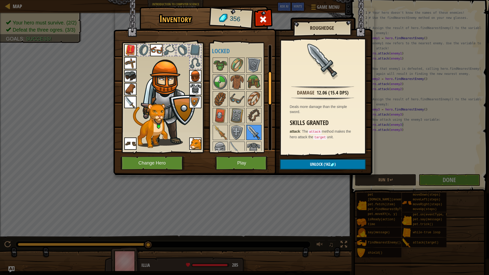
scroll to position [88, 0]
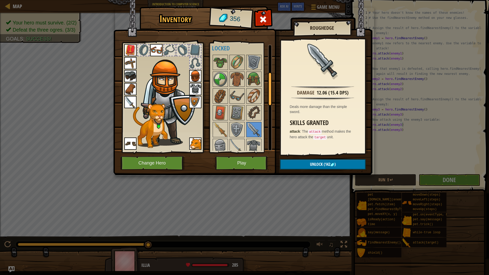
click at [132, 104] on img at bounding box center [130, 102] width 12 height 12
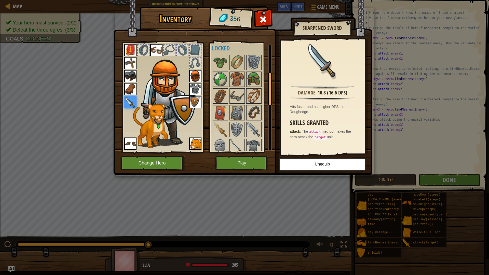
click at [242, 146] on img at bounding box center [237, 146] width 14 height 14
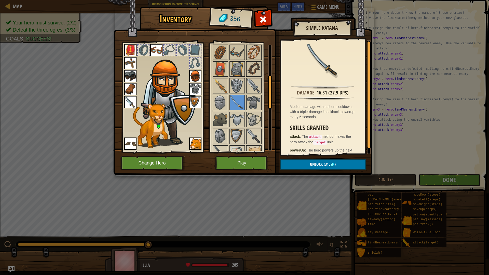
scroll to position [136, 0]
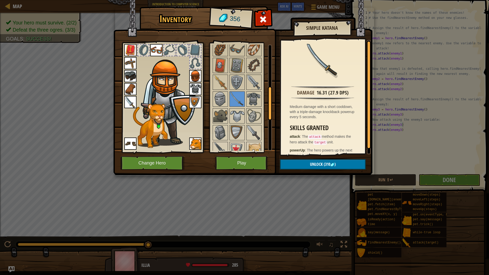
click at [261, 130] on div at bounding box center [242, 133] width 60 height 252
click at [259, 130] on img at bounding box center [254, 133] width 14 height 14
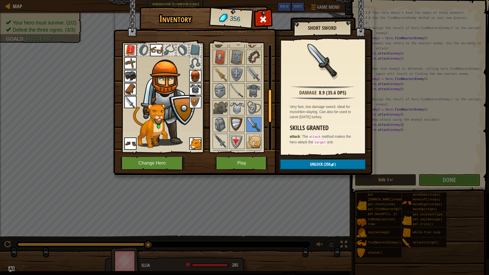
scroll to position [144, 0]
click at [218, 141] on img at bounding box center [220, 141] width 14 height 14
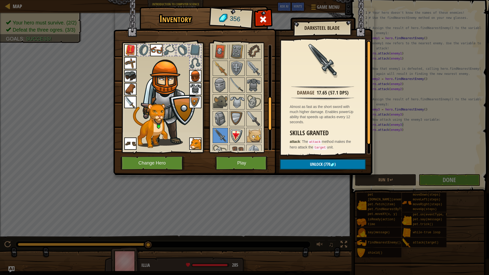
scroll to position [190, 0]
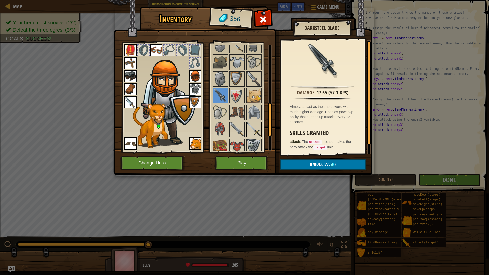
click at [246, 125] on div at bounding box center [253, 129] width 15 height 15
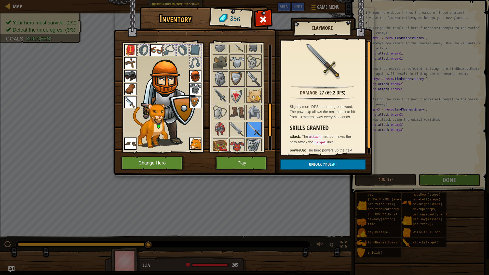
click at [246, 125] on div at bounding box center [253, 129] width 15 height 15
click at [239, 128] on img at bounding box center [237, 129] width 14 height 14
click at [248, 127] on img at bounding box center [254, 129] width 14 height 14
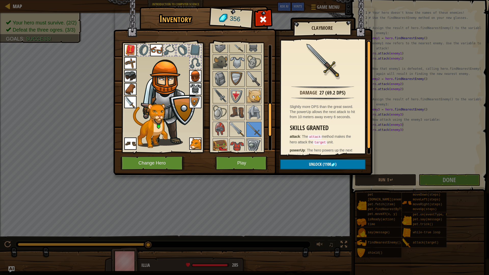
click at [237, 129] on img at bounding box center [237, 129] width 14 height 14
click at [262, 130] on div at bounding box center [242, 79] width 60 height 252
click at [265, 131] on div at bounding box center [242, 79] width 60 height 252
click at [255, 131] on img at bounding box center [254, 129] width 14 height 14
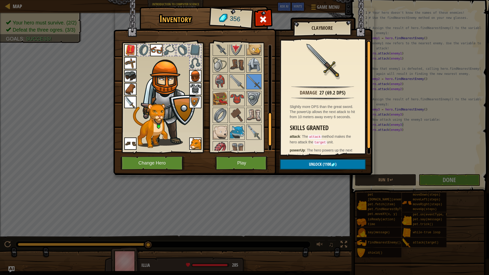
scroll to position [244, 0]
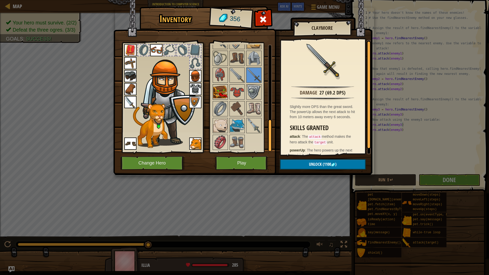
click at [220, 95] on img at bounding box center [220, 92] width 14 height 14
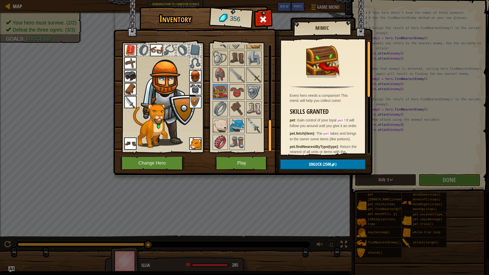
click at [251, 130] on img at bounding box center [254, 125] width 14 height 14
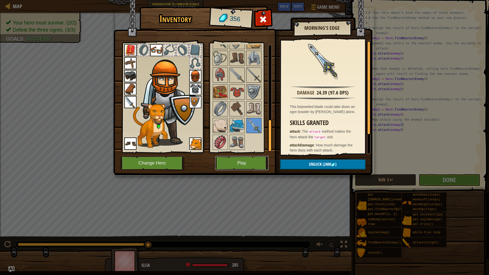
click at [233, 165] on button "Play" at bounding box center [241, 163] width 53 height 14
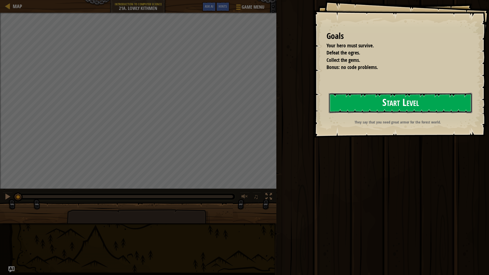
click at [392, 111] on button "Start Level" at bounding box center [400, 103] width 143 height 20
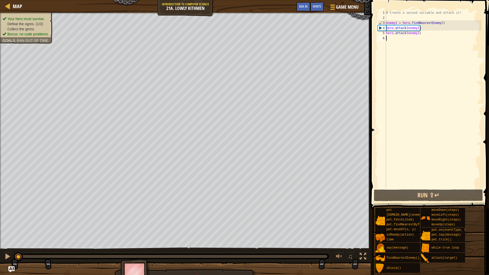
click at [392, 182] on div "# Create a second variable and attack it! enemy1 = hero . findNearestEnemy ( ) …" at bounding box center [433, 104] width 96 height 189
click at [397, 195] on button "Run ⇧↵" at bounding box center [428, 196] width 109 height 12
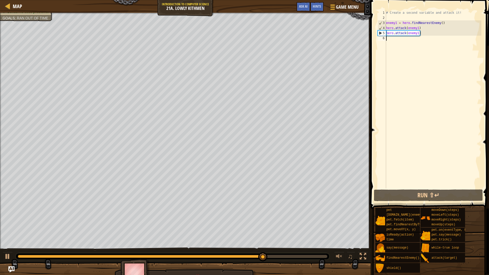
click at [414, 43] on div "# Create a second variable and attack it! enemy1 = hero . findNearestEnemy ( ) …" at bounding box center [433, 104] width 96 height 189
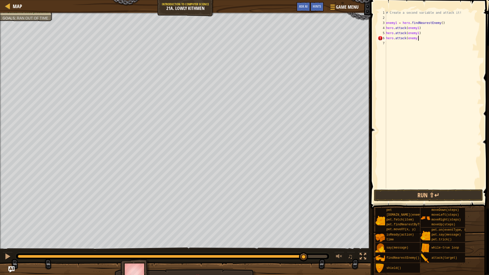
scroll to position [2, 5]
click at [463, 194] on button "Run ⇧↵" at bounding box center [428, 196] width 109 height 12
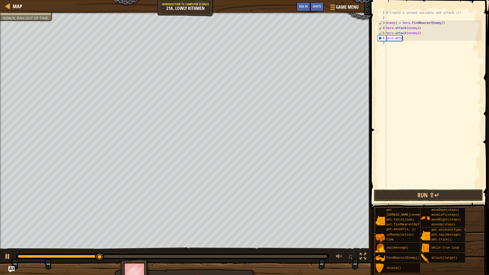
scroll to position [2, 0]
type textarea "h"
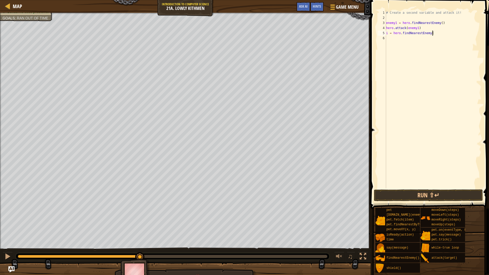
scroll to position [2, 7]
type textarea "i = hero.findNearestEnemy()"
click at [395, 35] on div "# Create a second variable and attack it! enemy1 = hero . findNearestEnemy ( ) …" at bounding box center [433, 104] width 96 height 189
click at [396, 37] on div "# Create a second variable and attack it! enemy1 = hero . findNearestEnemy ( ) …" at bounding box center [433, 104] width 96 height 189
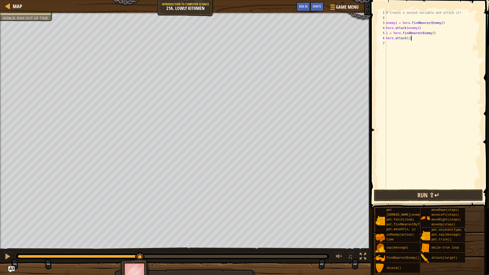
type textarea "hero.attack(i)"
click at [441, 194] on button "Run ⇧↵" at bounding box center [428, 196] width 109 height 12
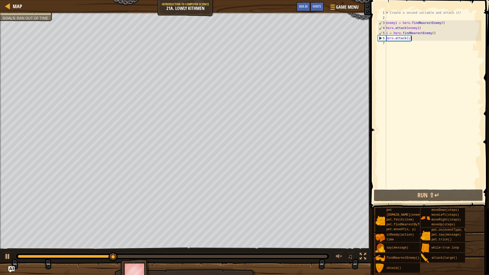
click at [394, 44] on div "# Create a second variable and attack it! enemy1 = hero . findNearestEnemy ( ) …" at bounding box center [433, 104] width 96 height 189
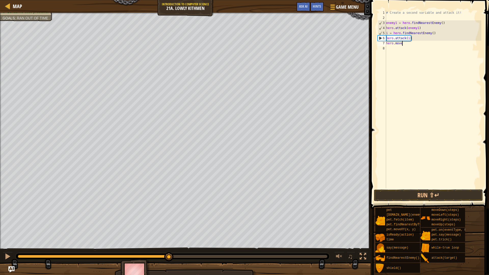
scroll to position [2, 2]
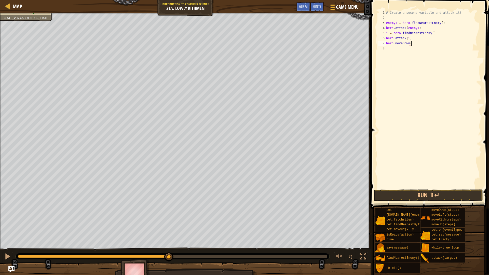
type textarea "hero.moveDown()"
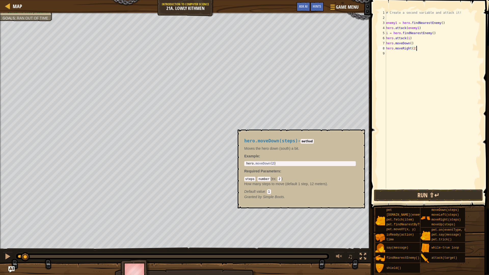
type textarea "hero.moveRight(2)"
click at [440, 198] on button "Run ⇧↵" at bounding box center [428, 196] width 109 height 12
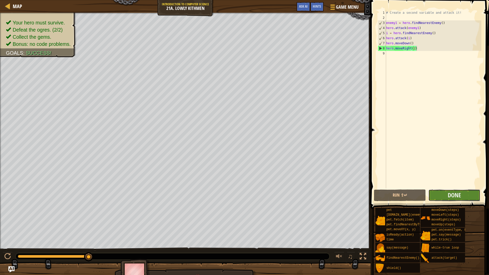
click at [447, 193] on button "Done" at bounding box center [454, 196] width 52 height 12
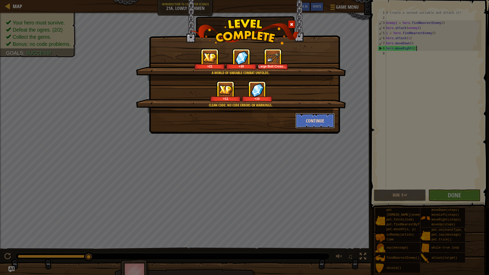
click at [319, 123] on button "Continue" at bounding box center [314, 120] width 39 height 15
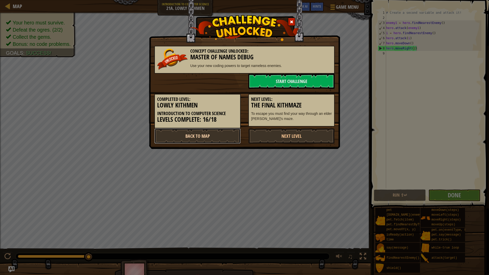
click at [189, 134] on link "Back to Map" at bounding box center [197, 135] width 86 height 15
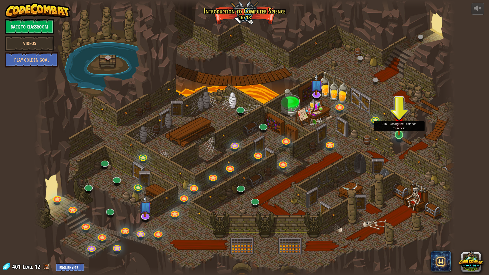
click at [397, 135] on img at bounding box center [399, 122] width 12 height 27
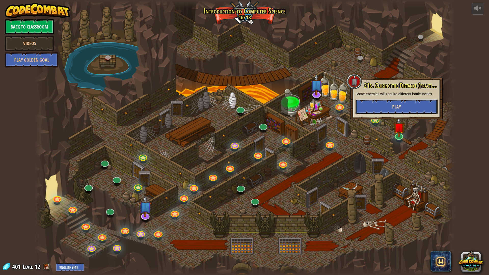
click at [399, 110] on button "Play" at bounding box center [397, 106] width 82 height 15
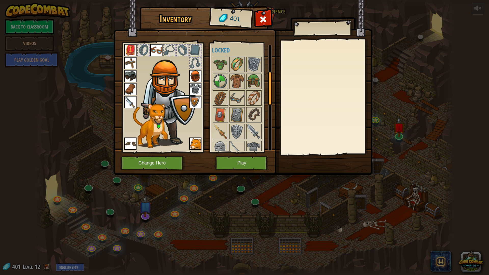
scroll to position [129, 0]
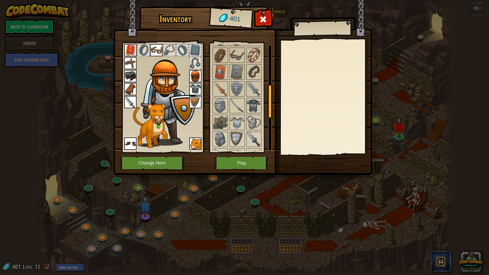
click at [255, 103] on img at bounding box center [254, 106] width 14 height 14
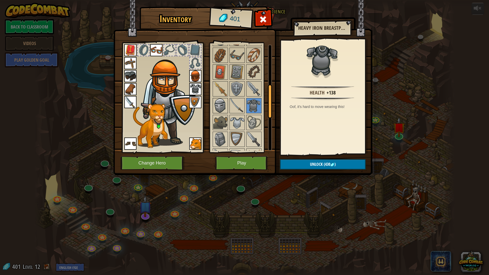
click at [217, 109] on img at bounding box center [220, 106] width 14 height 14
click at [238, 107] on img at bounding box center [237, 106] width 14 height 14
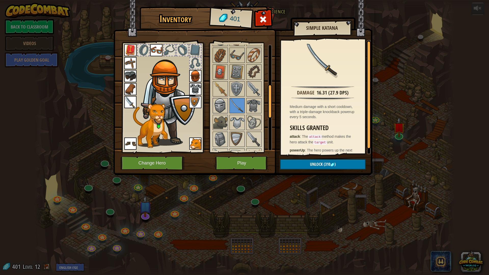
click at [226, 107] on img at bounding box center [220, 106] width 14 height 14
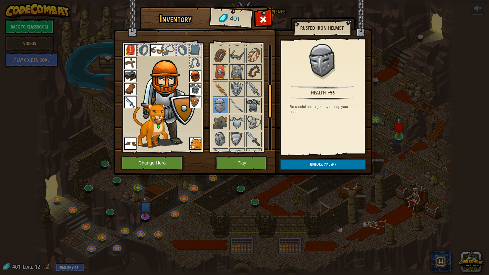
click at [251, 103] on img at bounding box center [254, 106] width 14 height 14
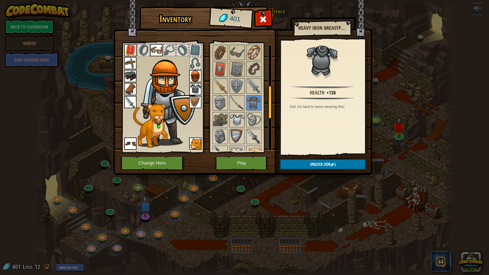
click at [242, 114] on img at bounding box center [237, 120] width 14 height 14
click at [248, 101] on img at bounding box center [254, 103] width 14 height 14
click at [252, 114] on img at bounding box center [254, 120] width 14 height 14
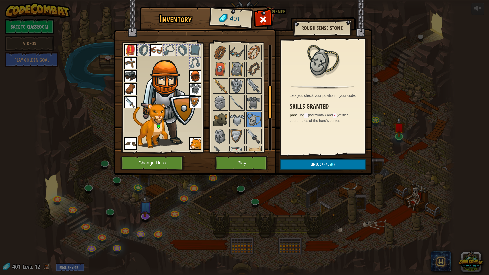
click at [217, 114] on img at bounding box center [220, 120] width 14 height 14
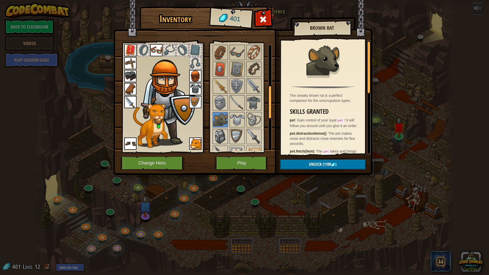
click at [220, 130] on img at bounding box center [220, 136] width 14 height 14
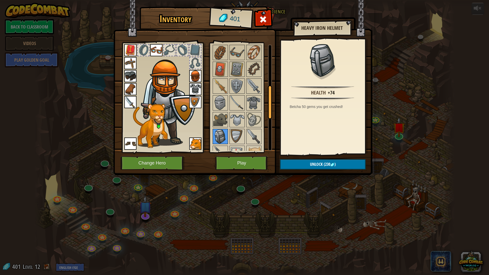
click at [225, 134] on img at bounding box center [220, 136] width 14 height 14
click at [194, 75] on img at bounding box center [195, 76] width 12 height 12
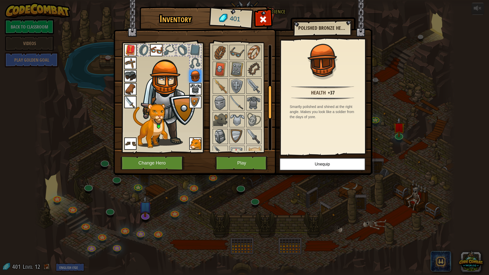
click at [218, 136] on img at bounding box center [220, 136] width 14 height 14
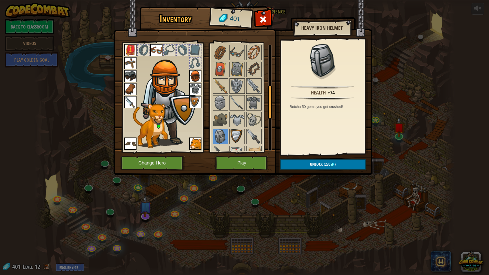
click at [231, 134] on img at bounding box center [237, 136] width 14 height 14
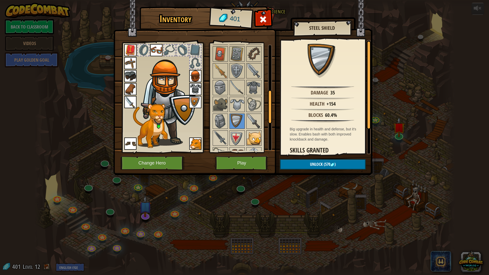
click at [253, 140] on img at bounding box center [254, 138] width 14 height 14
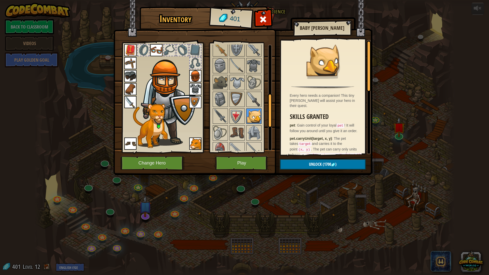
scroll to position [180, 0]
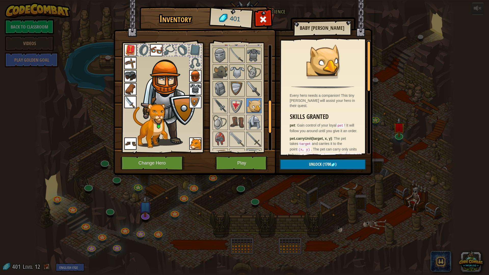
click at [254, 123] on img at bounding box center [254, 122] width 14 height 14
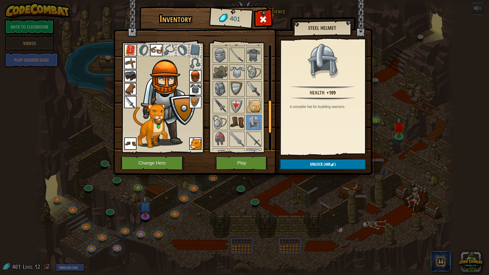
click at [239, 128] on img at bounding box center [237, 122] width 14 height 14
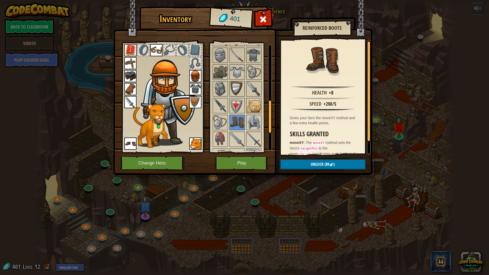
click at [235, 89] on img at bounding box center [237, 89] width 14 height 14
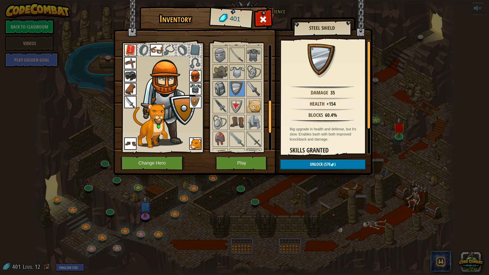
click at [223, 88] on img at bounding box center [220, 89] width 14 height 14
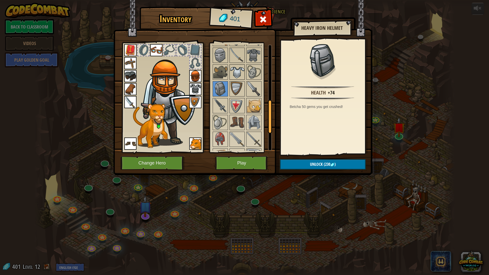
click at [233, 72] on img at bounding box center [237, 72] width 14 height 14
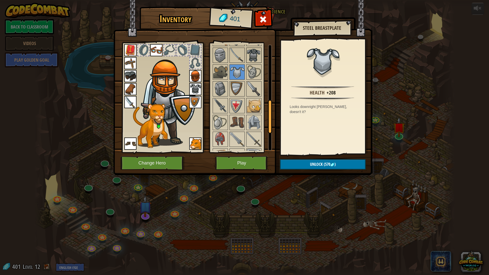
click at [252, 50] on img at bounding box center [254, 55] width 14 height 14
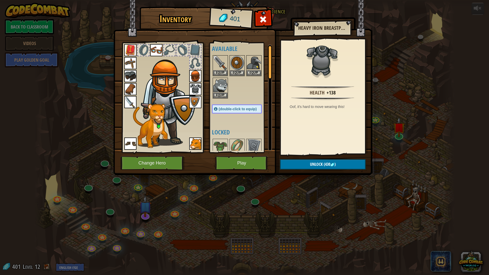
scroll to position [0, 0]
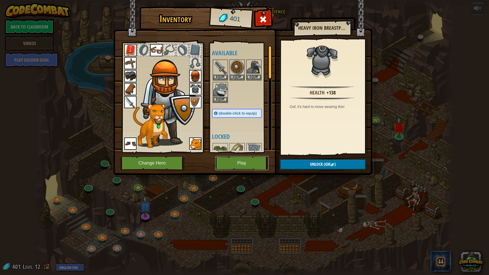
click at [249, 167] on button "Play" at bounding box center [241, 163] width 53 height 14
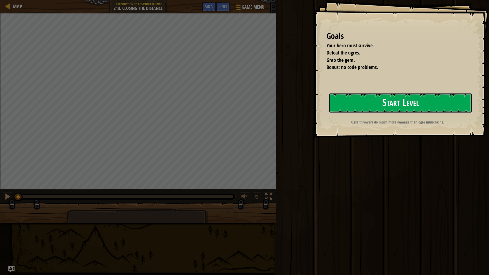
click at [382, 108] on button "Start Level" at bounding box center [400, 103] width 143 height 20
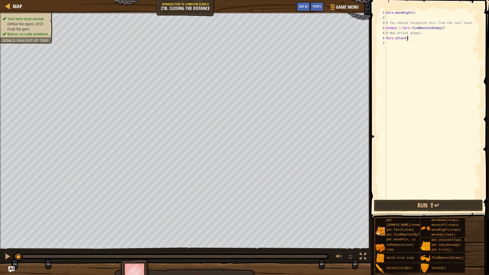
scroll to position [2, 3]
click at [394, 28] on div "hero . moveRight ( ) # You should recognize this from the last level. enemy1 = …" at bounding box center [433, 109] width 96 height 199
click at [395, 28] on div "hero . moveRight ( ) # You should recognize this from the last level. enemy1 = …" at bounding box center [433, 104] width 96 height 189
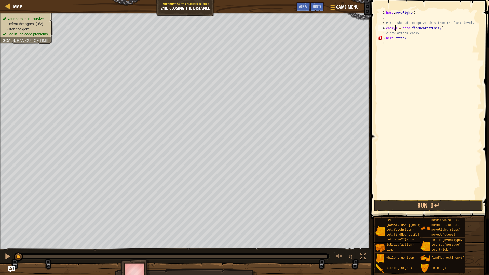
click at [395, 28] on div "hero . moveRight ( ) # You should recognize this from the last level. enemy1 = …" at bounding box center [433, 109] width 96 height 199
click at [418, 39] on div "hero . moveRight ( ) # You should recognize this from the last level. 1 = hero …" at bounding box center [433, 109] width 96 height 199
click at [409, 39] on div "hero . moveRight ( ) # You should recognize this from the last level. 1 = hero …" at bounding box center [433, 109] width 96 height 199
click at [385, 26] on div "4" at bounding box center [382, 27] width 8 height 5
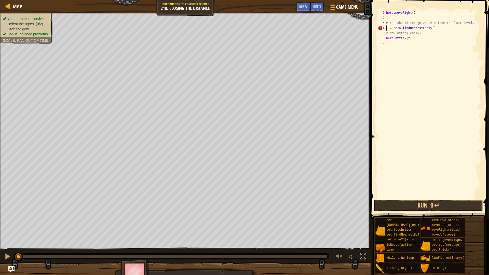
click at [388, 27] on div "hero . moveRight ( ) # You should recognize this from the last level. 1 = hero …" at bounding box center [433, 109] width 96 height 199
type textarea "t = hero.findNearestEnemy()"
click at [407, 43] on div "hero . moveRight ( ) # You should recognize this from the last level. t = hero …" at bounding box center [433, 109] width 96 height 199
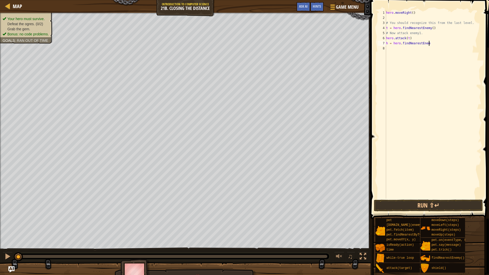
scroll to position [2, 6]
type textarea "h = hero.findNearestEnemy()"
click at [435, 53] on div "hero . moveRight ( ) # You should recognize this from the last level. t = hero …" at bounding box center [433, 109] width 96 height 199
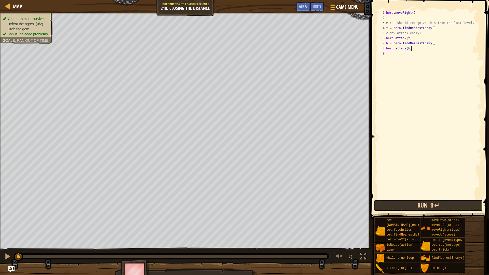
click at [462, 207] on button "Run ⇧↵" at bounding box center [428, 206] width 109 height 12
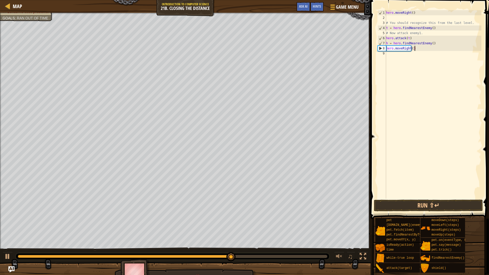
scroll to position [2, 4]
type textarea "hero.moveRight(3)"
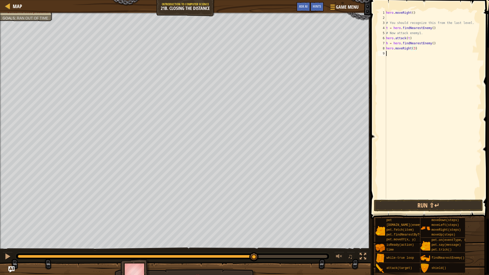
click at [402, 53] on div "hero . moveRight ( ) # You should recognize this from the last level. t = hero …" at bounding box center [433, 109] width 96 height 199
click at [447, 202] on button "Run ⇧↵" at bounding box center [428, 206] width 109 height 12
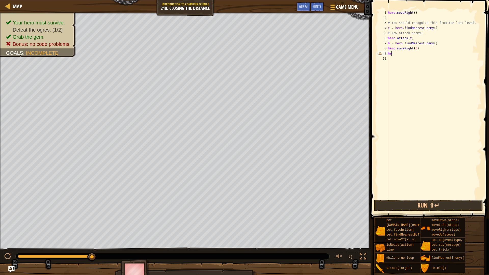
scroll to position [2, 0]
type textarea "h"
type textarea "hero.moveLeft()"
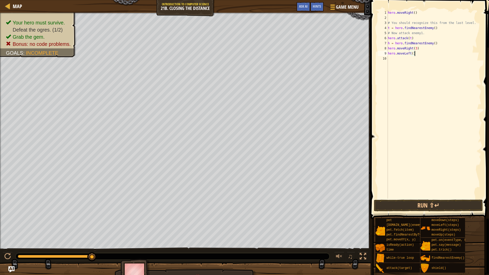
click at [412, 60] on div "hero . moveRight ( ) # You should recognize this from the last level. t = hero …" at bounding box center [434, 109] width 95 height 199
type textarea "hero.attack(h)"
click at [436, 210] on button "Run ⇧↵" at bounding box center [428, 206] width 109 height 12
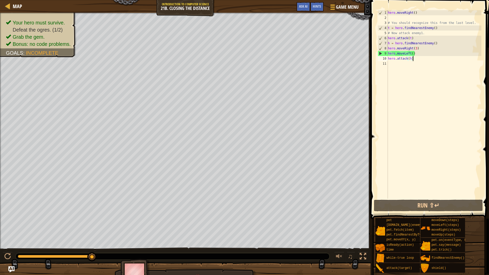
click at [416, 53] on div "hero . moveRight ( ) # You should recognize this from the last level. t = hero …" at bounding box center [434, 109] width 95 height 199
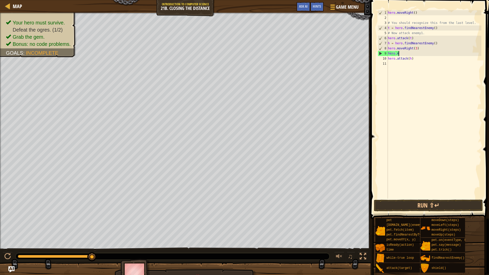
type textarea "h"
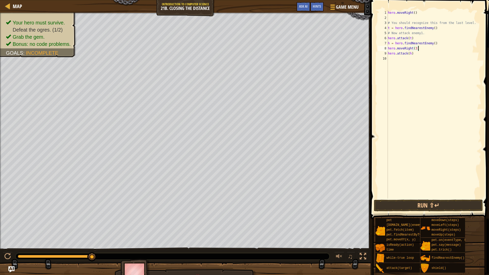
click at [417, 47] on div "hero . moveRight ( ) # You should recognize this from the last level. t = hero …" at bounding box center [434, 109] width 95 height 199
type textarea "hero.moveRight(2)"
click at [399, 61] on div "hero . moveRight ( ) # You should recognize this from the last level. t = hero …" at bounding box center [434, 109] width 95 height 199
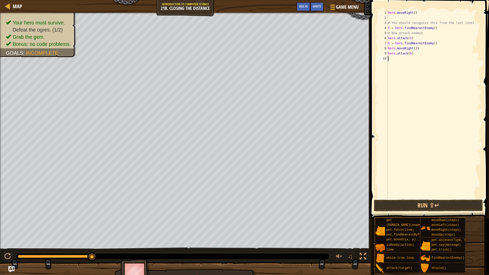
scroll to position [2, 0]
type textarea "H"
click at [427, 212] on span at bounding box center [430, 102] width 123 height 234
click at [427, 209] on button "Run ⇧↵" at bounding box center [428, 206] width 109 height 12
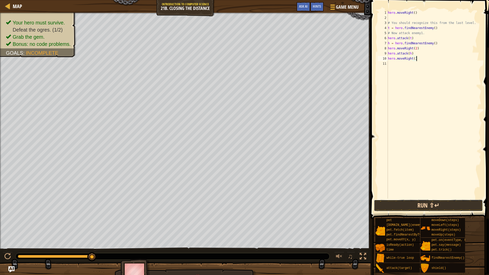
click at [427, 209] on button "Run ⇧↵" at bounding box center [428, 206] width 109 height 12
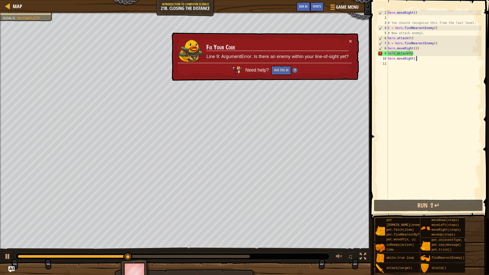
click at [415, 54] on div "hero . moveRight ( ) # You should recognize this from the last level. t = hero …" at bounding box center [434, 109] width 95 height 199
drag, startPoint x: 420, startPoint y: 39, endPoint x: 420, endPoint y: 45, distance: 5.6
click at [420, 39] on div "hero . moveRight ( ) # You should recognize this from the last level. t = hero …" at bounding box center [434, 109] width 95 height 199
click at [422, 49] on div "hero . moveRight ( ) # You should recognize this from the last level. t = hero …" at bounding box center [434, 109] width 95 height 199
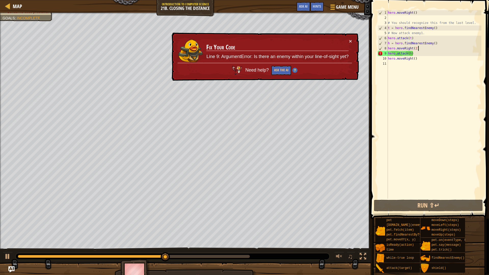
type textarea "hero.moveRight(2)"
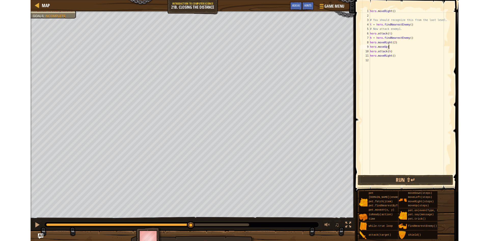
scroll to position [2, 3]
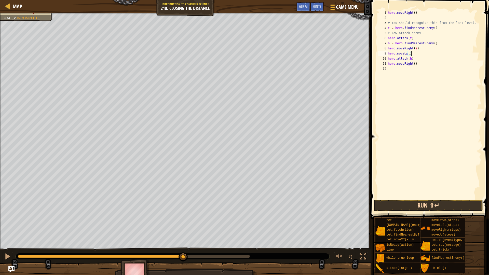
type textarea "hero.moveUp()"
click at [432, 204] on button "Run ⇧↵" at bounding box center [428, 206] width 109 height 12
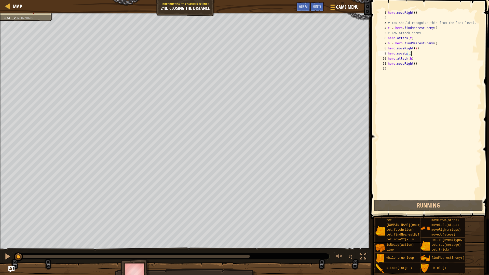
click at [223, 240] on div at bounding box center [134, 256] width 232 height 3
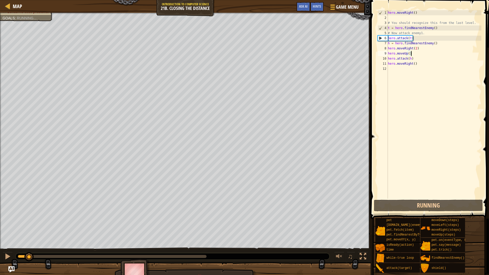
click at [129, 240] on div at bounding box center [112, 256] width 189 height 3
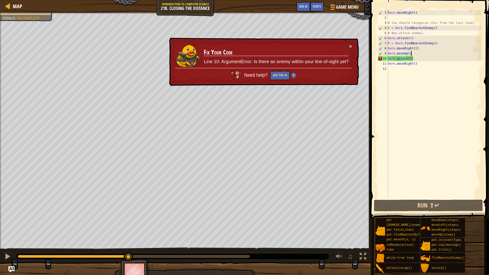
click at [194, 240] on div at bounding box center [185, 274] width 371 height 25
click at [315, 3] on div "Hints" at bounding box center [317, 6] width 14 height 9
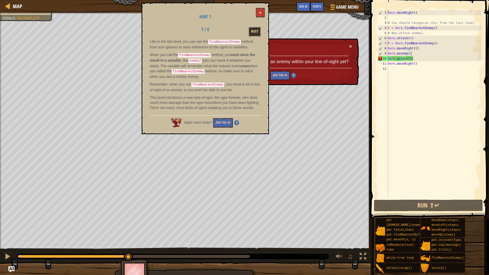
click at [256, 31] on button "Next" at bounding box center [255, 31] width 12 height 9
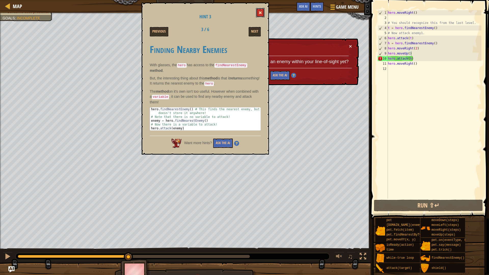
click at [257, 10] on button at bounding box center [260, 12] width 9 height 9
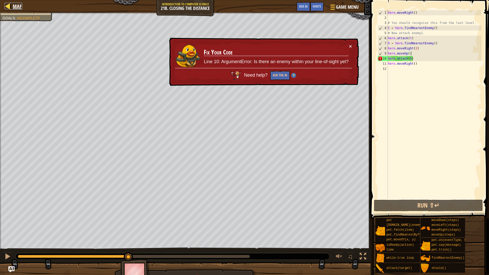
click at [9, 7] on div at bounding box center [8, 6] width 6 height 6
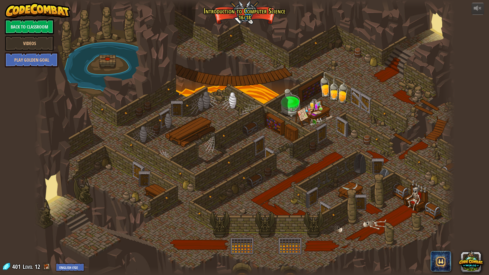
click at [345, 157] on div at bounding box center [244, 137] width 421 height 275
click at [410, 135] on div at bounding box center [244, 137] width 421 height 275
